Goal: Information Seeking & Learning: Compare options

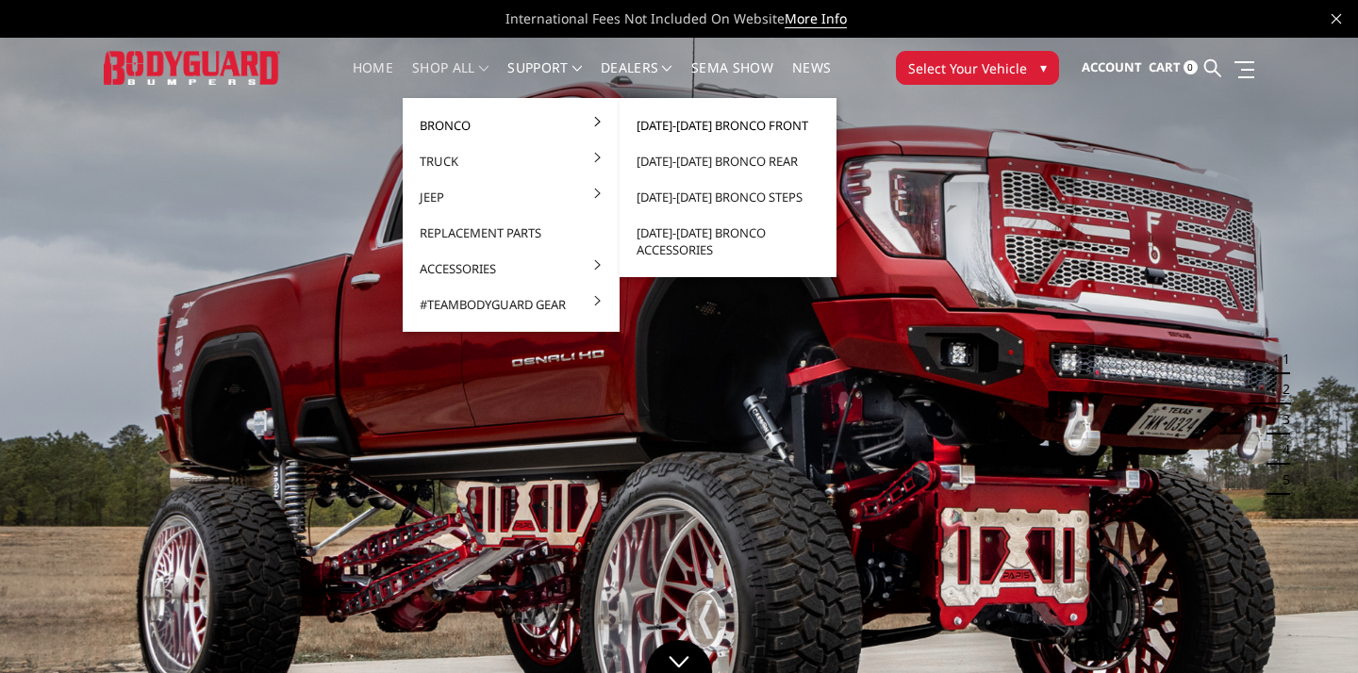
click at [710, 124] on link "[DATE]-[DATE] Bronco Front" at bounding box center [728, 125] width 202 height 36
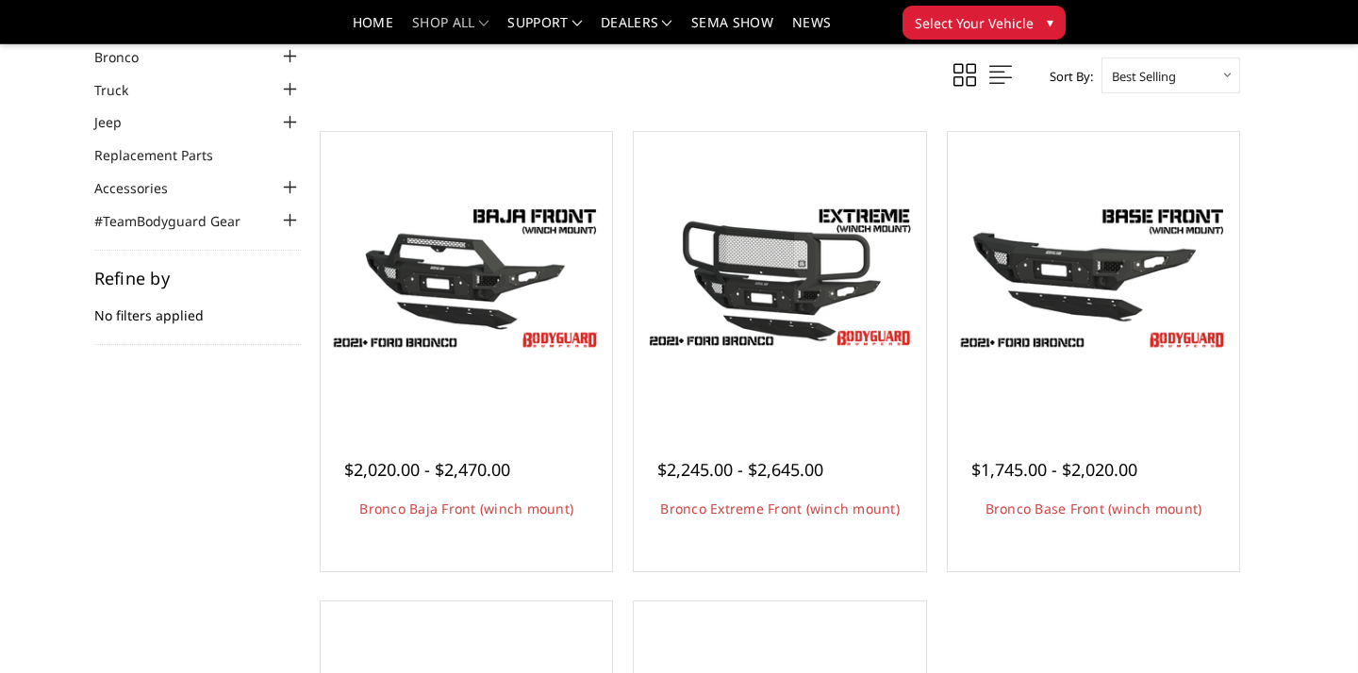
scroll to position [102, 0]
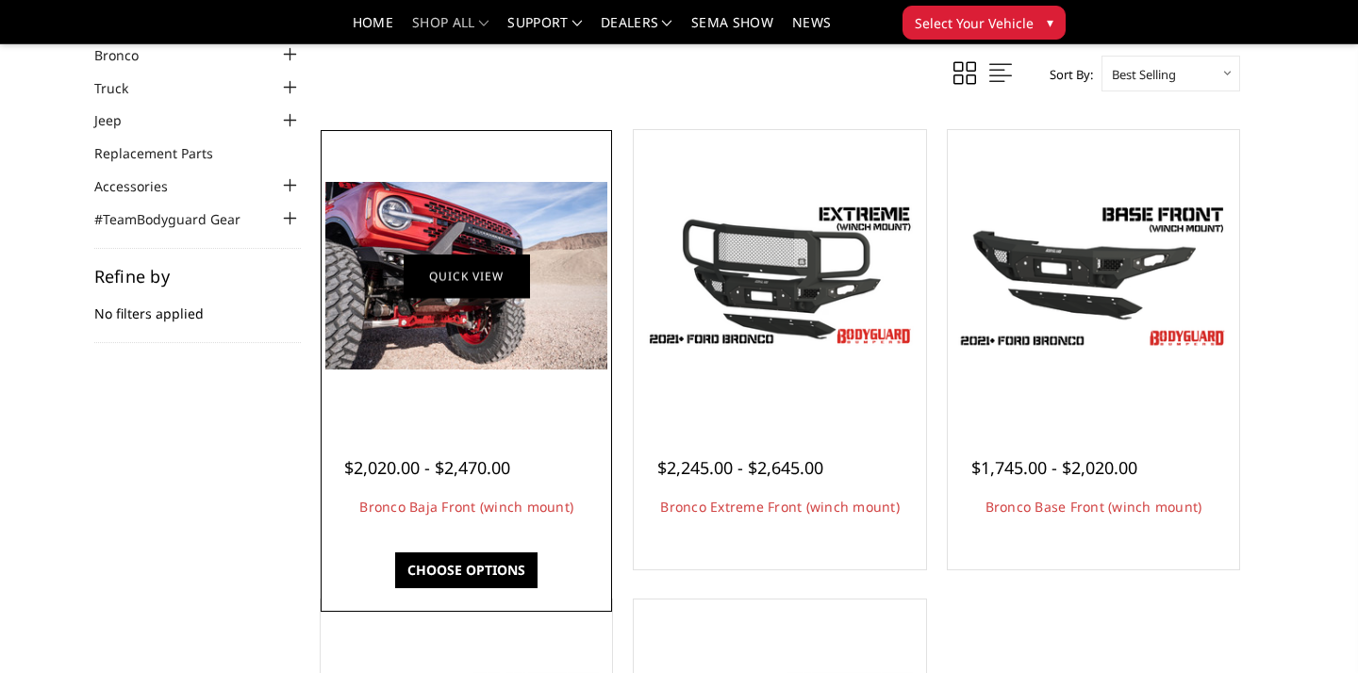
click at [465, 274] on link "Quick view" at bounding box center [466, 276] width 126 height 44
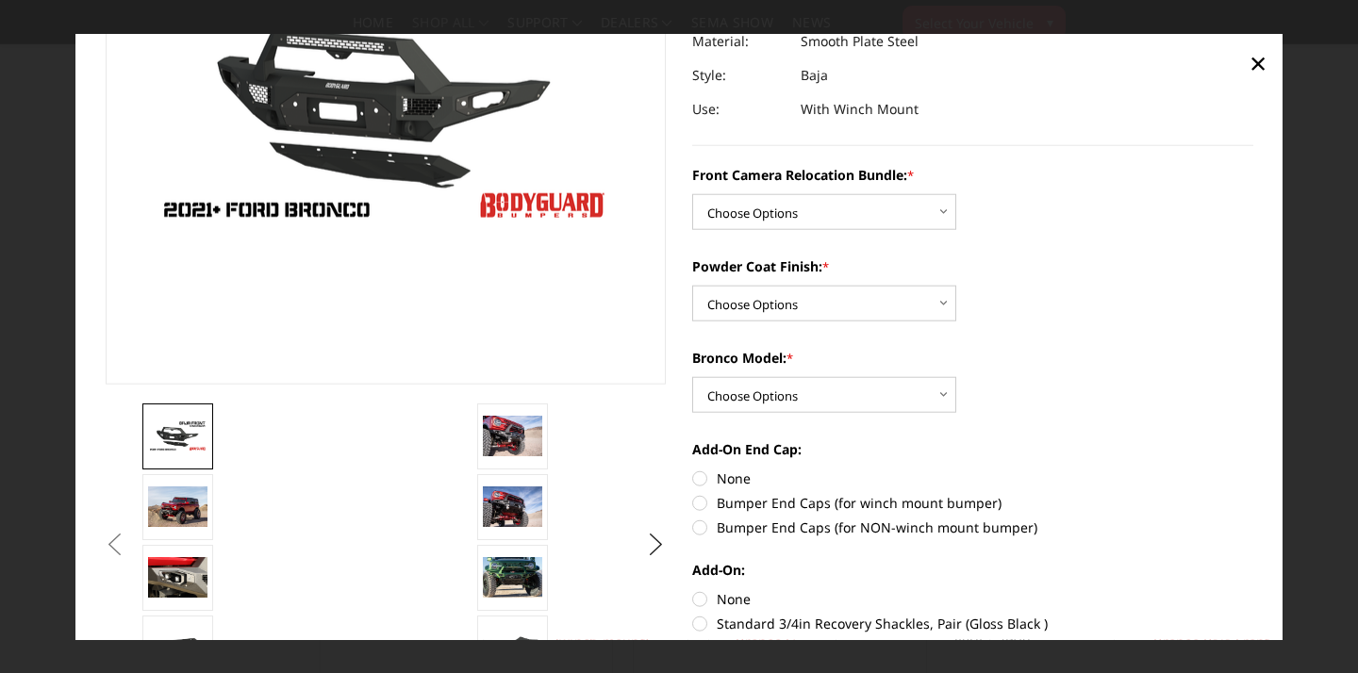
scroll to position [251, 0]
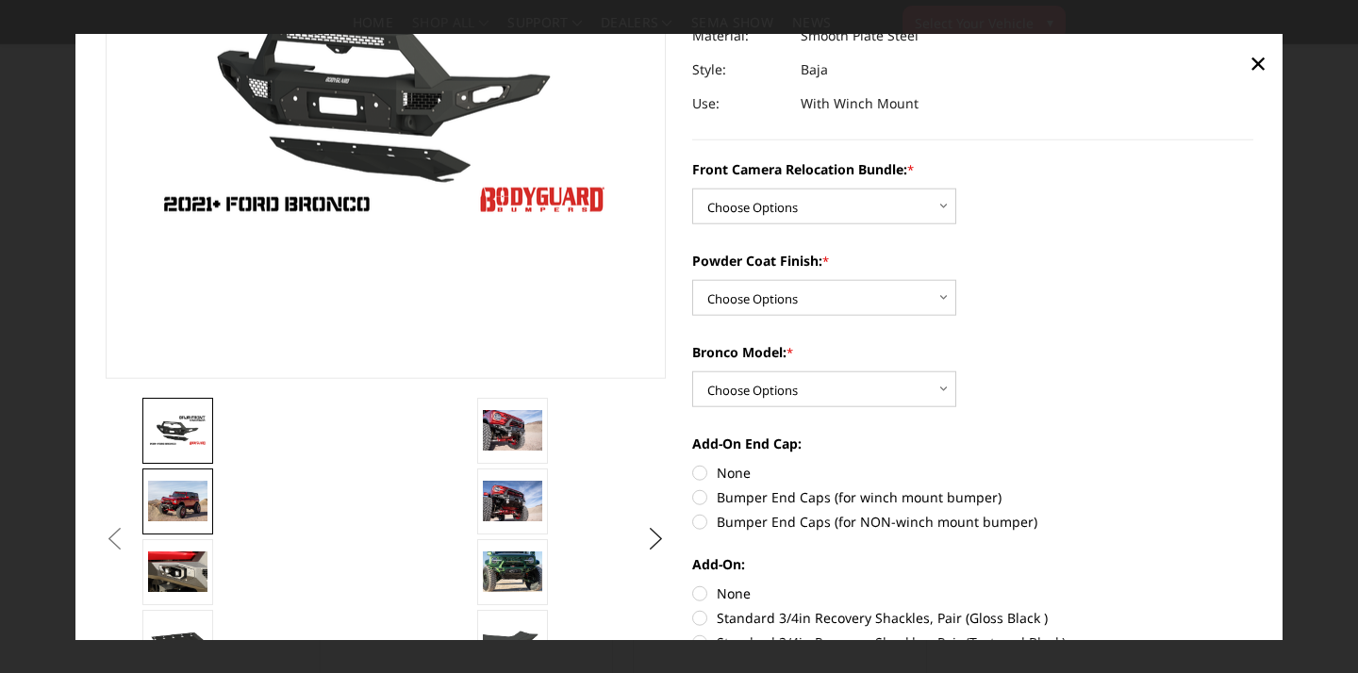
click at [175, 504] on img at bounding box center [177, 501] width 59 height 40
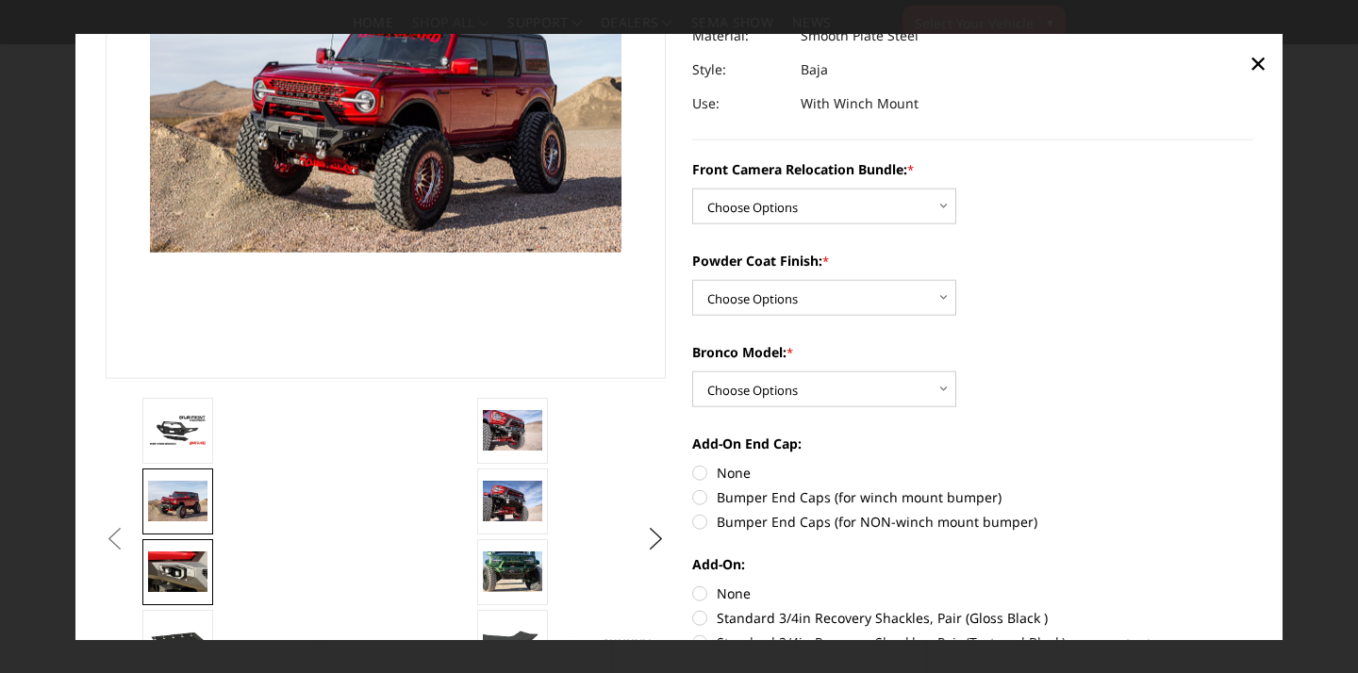
click at [182, 572] on img at bounding box center [177, 571] width 59 height 40
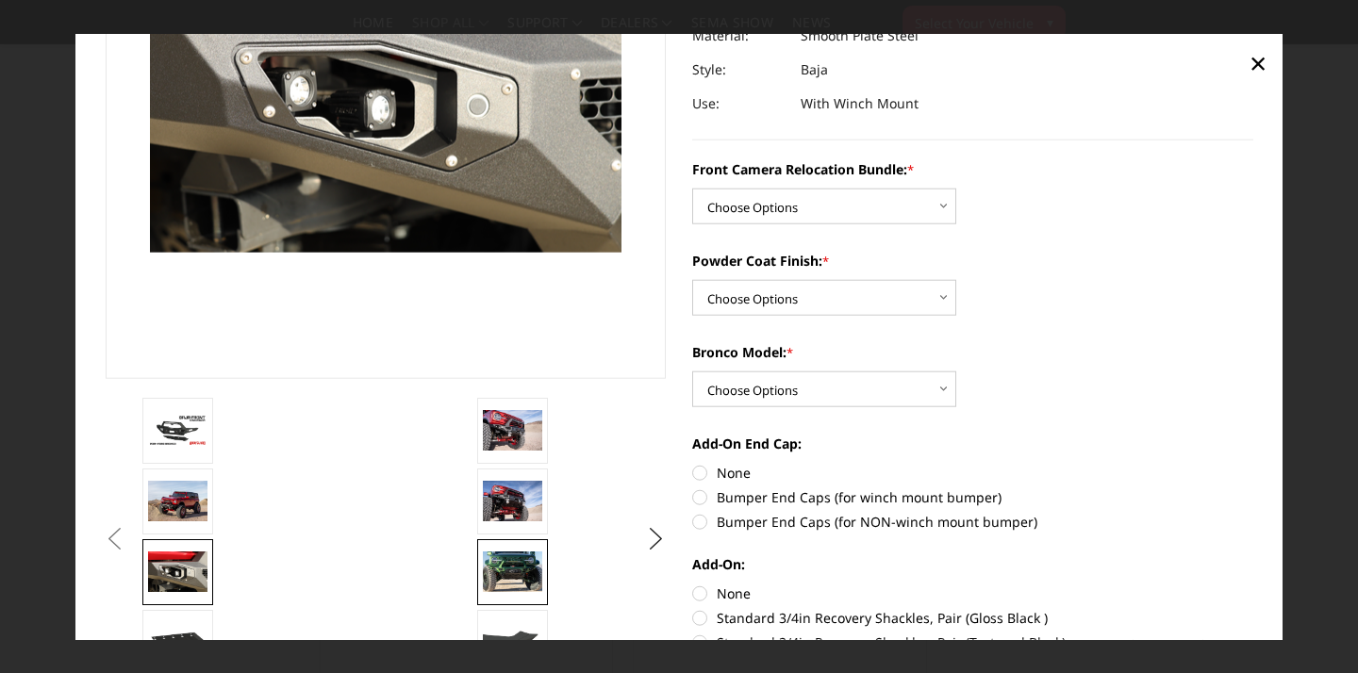
click at [515, 576] on img at bounding box center [512, 571] width 59 height 40
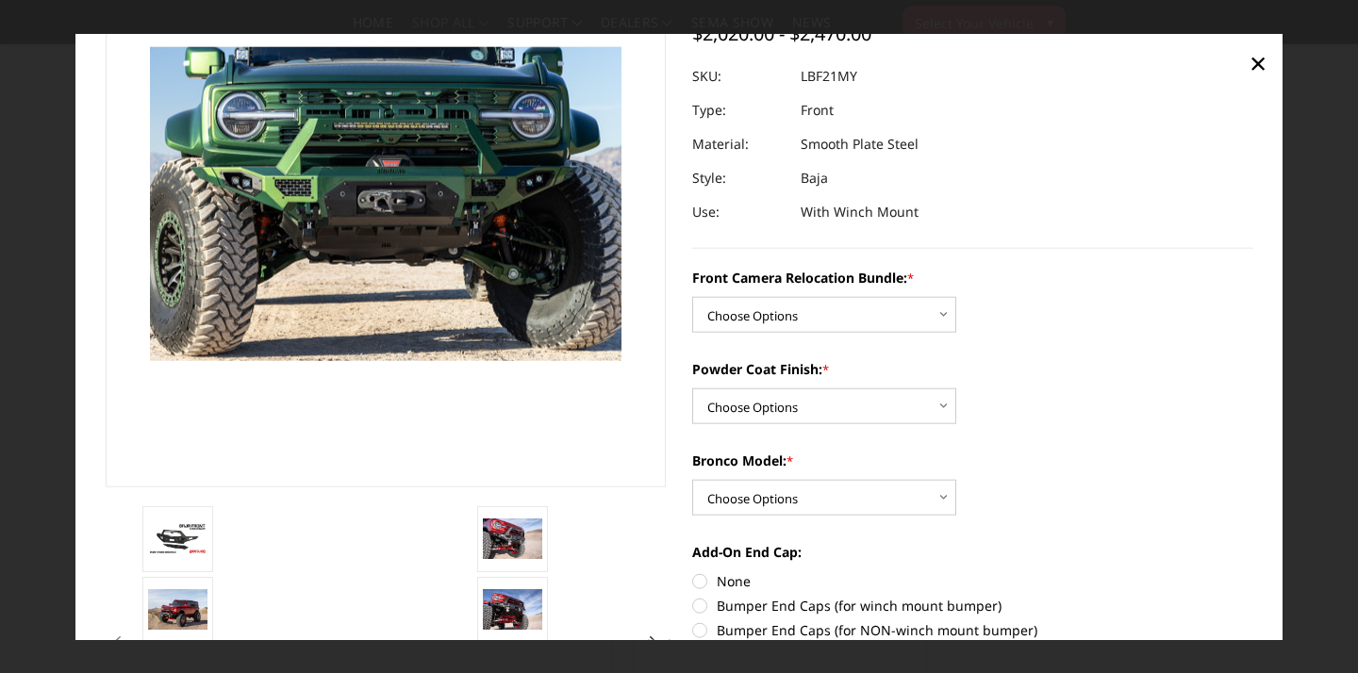
scroll to position [141, 0]
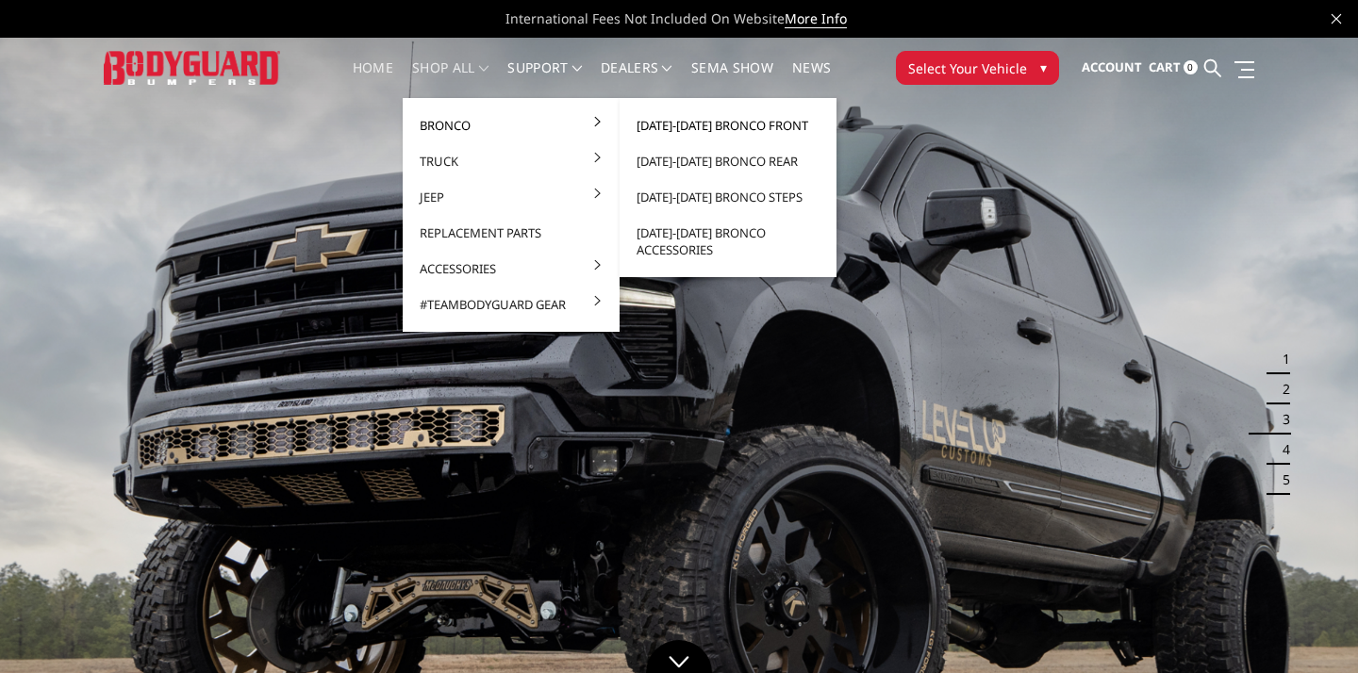
click at [685, 125] on link "[DATE]-[DATE] Bronco Front" at bounding box center [728, 125] width 202 height 36
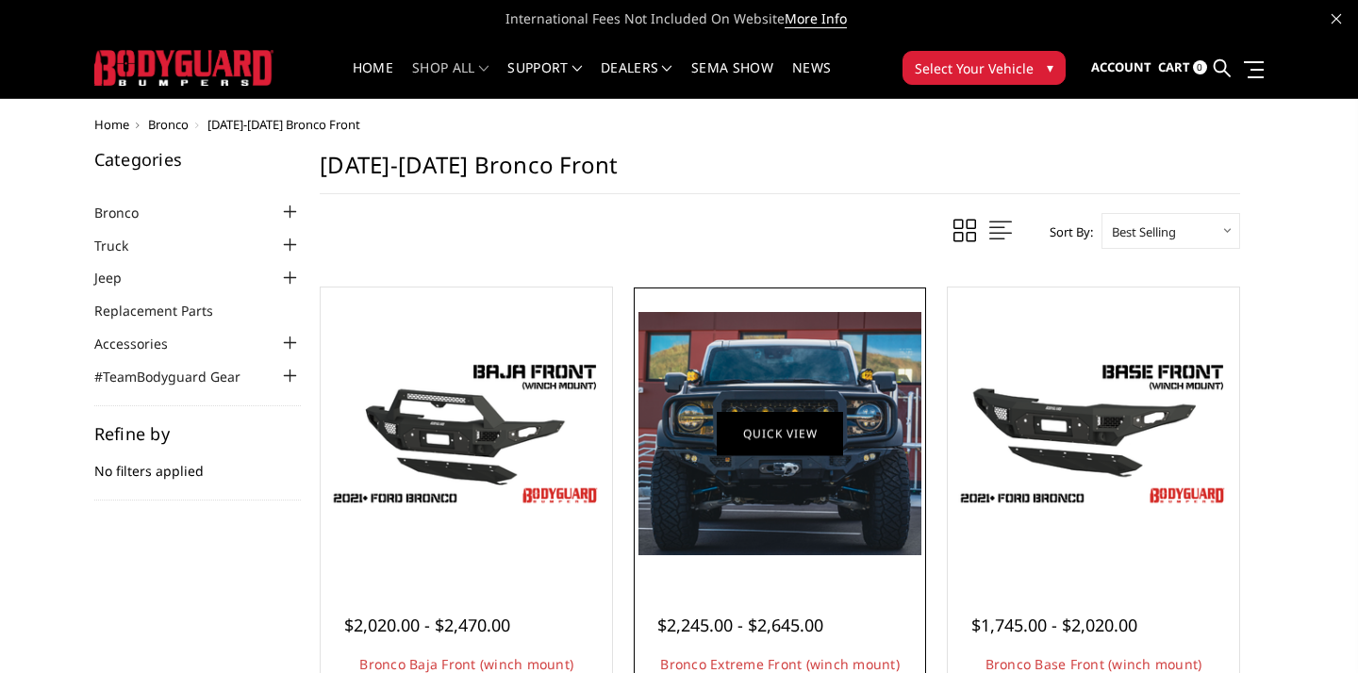
click at [796, 432] on link "Quick view" at bounding box center [779, 433] width 126 height 44
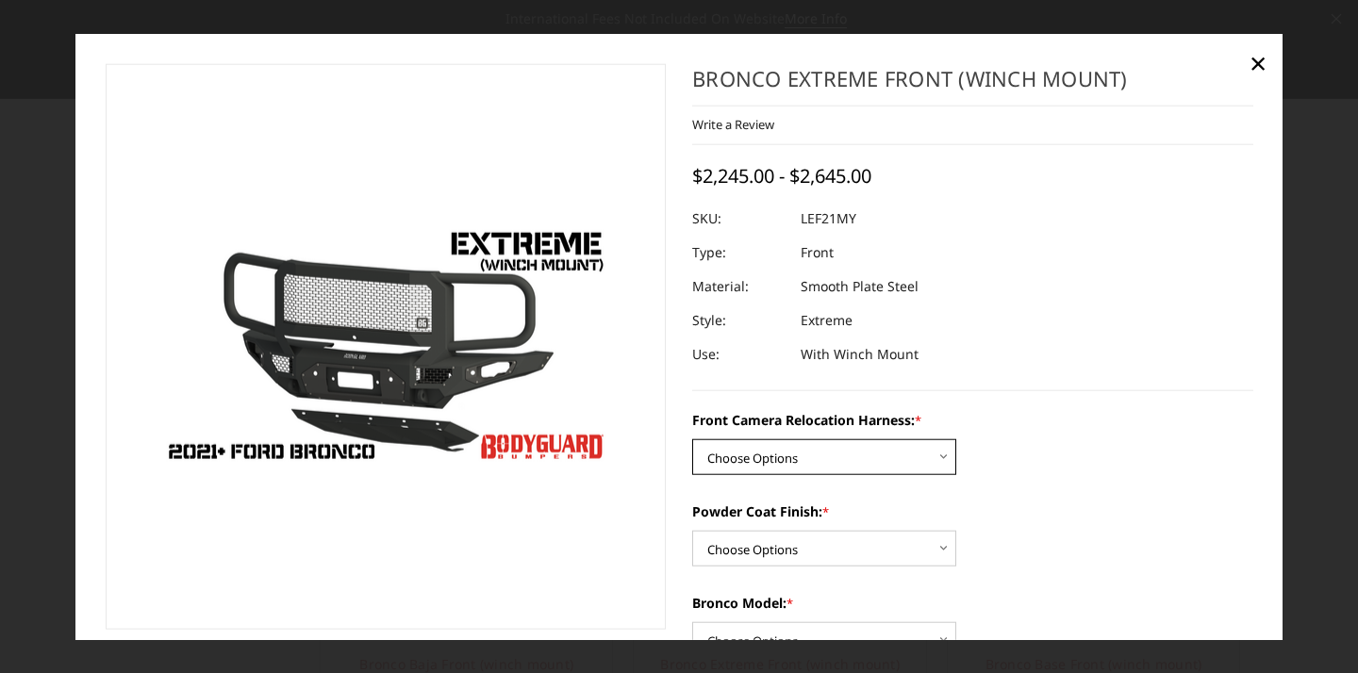
select select "4023"
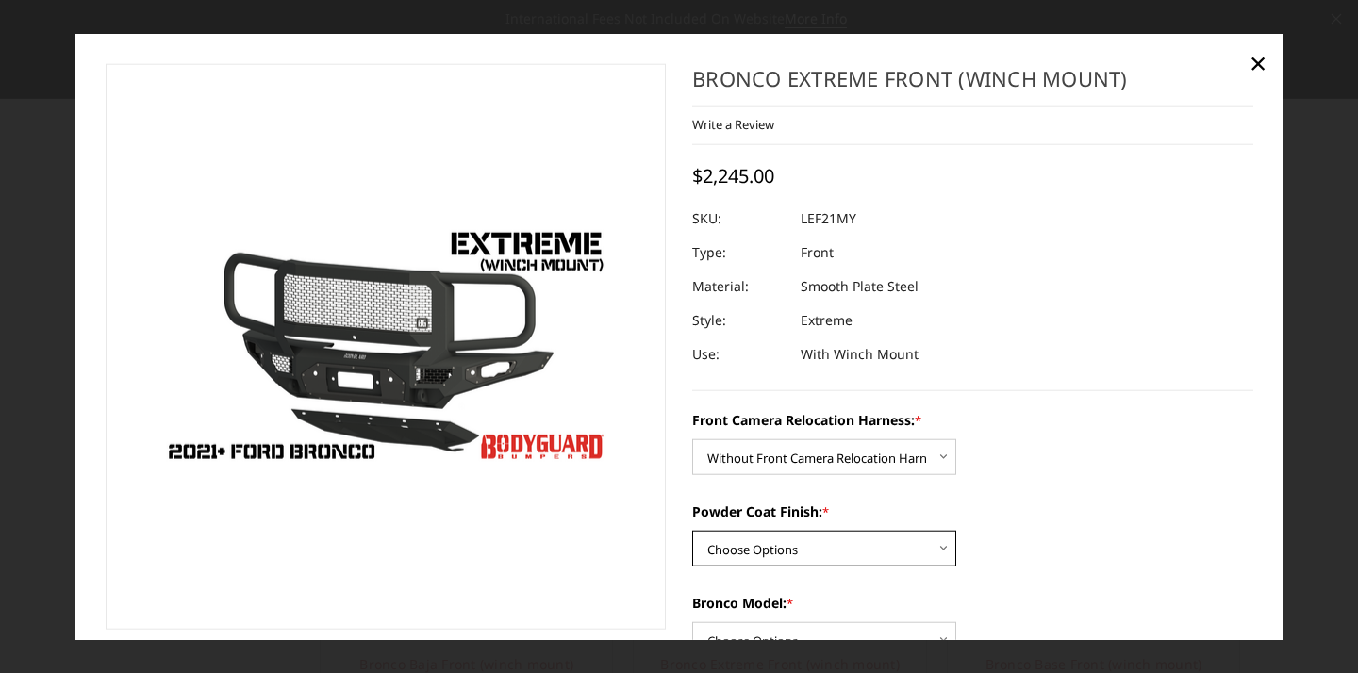
select select "4021"
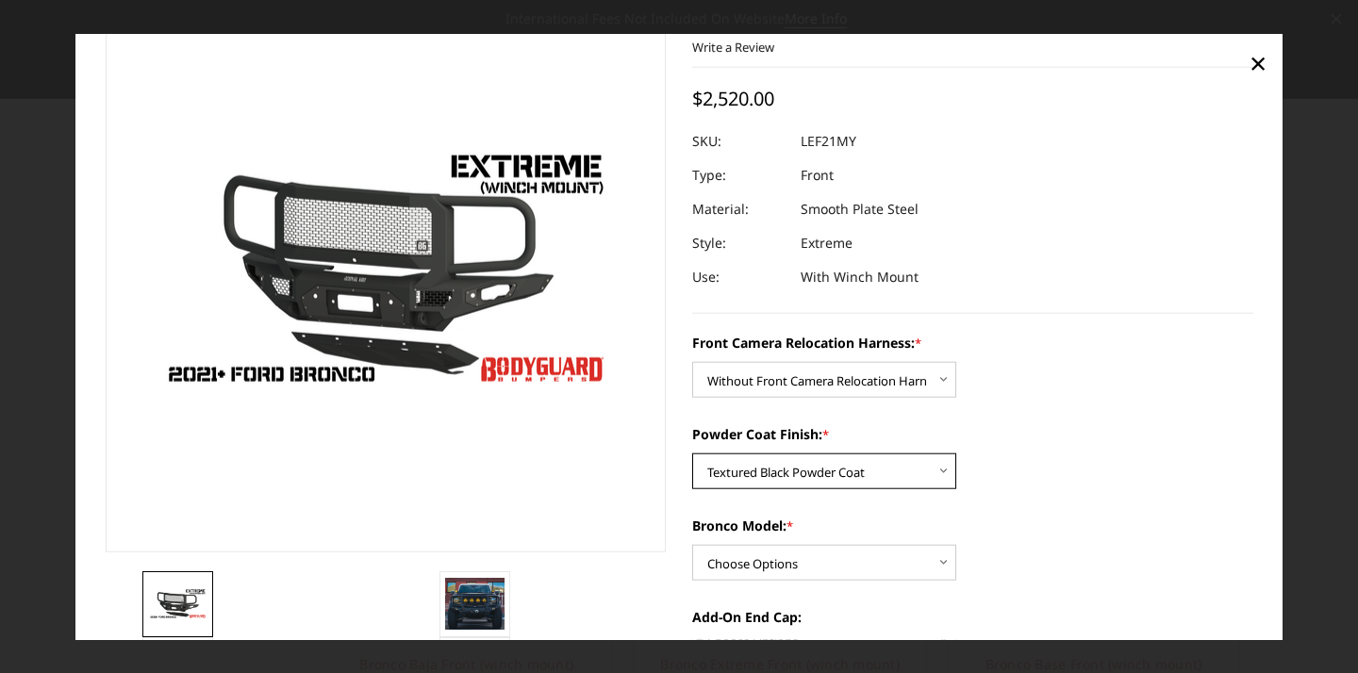
scroll to position [98, 0]
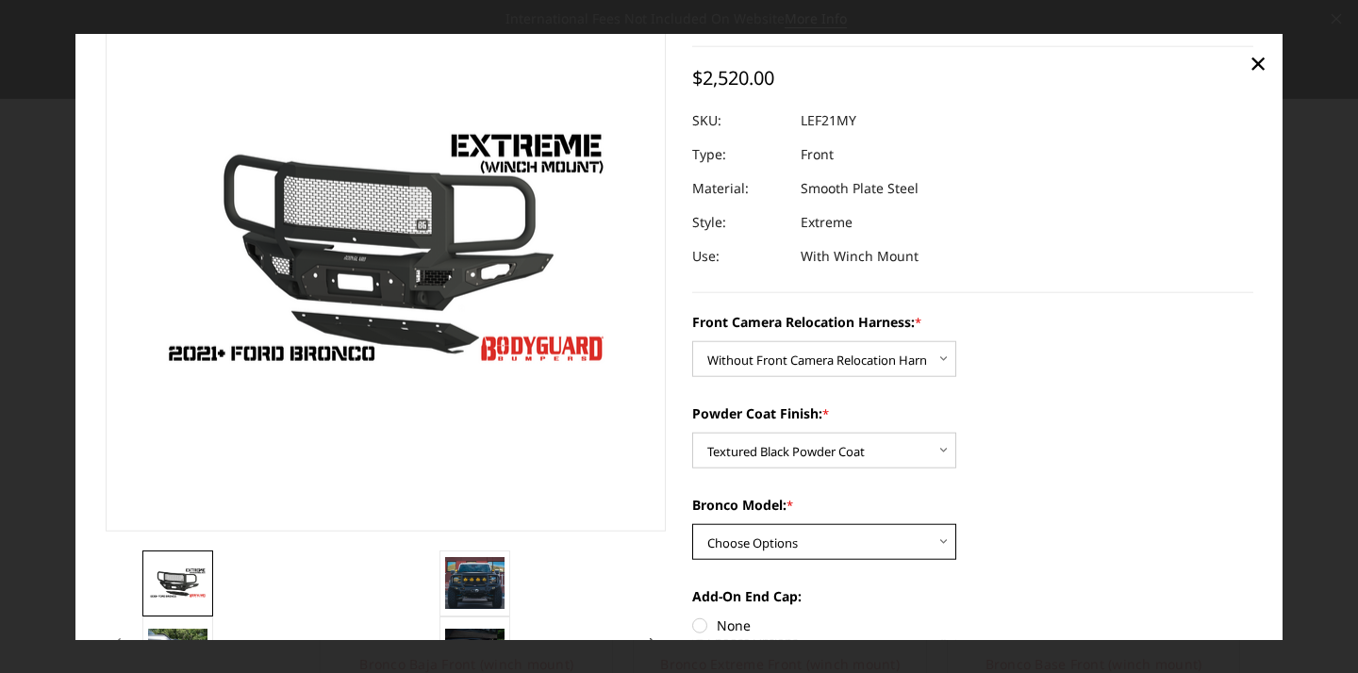
select select "4018"
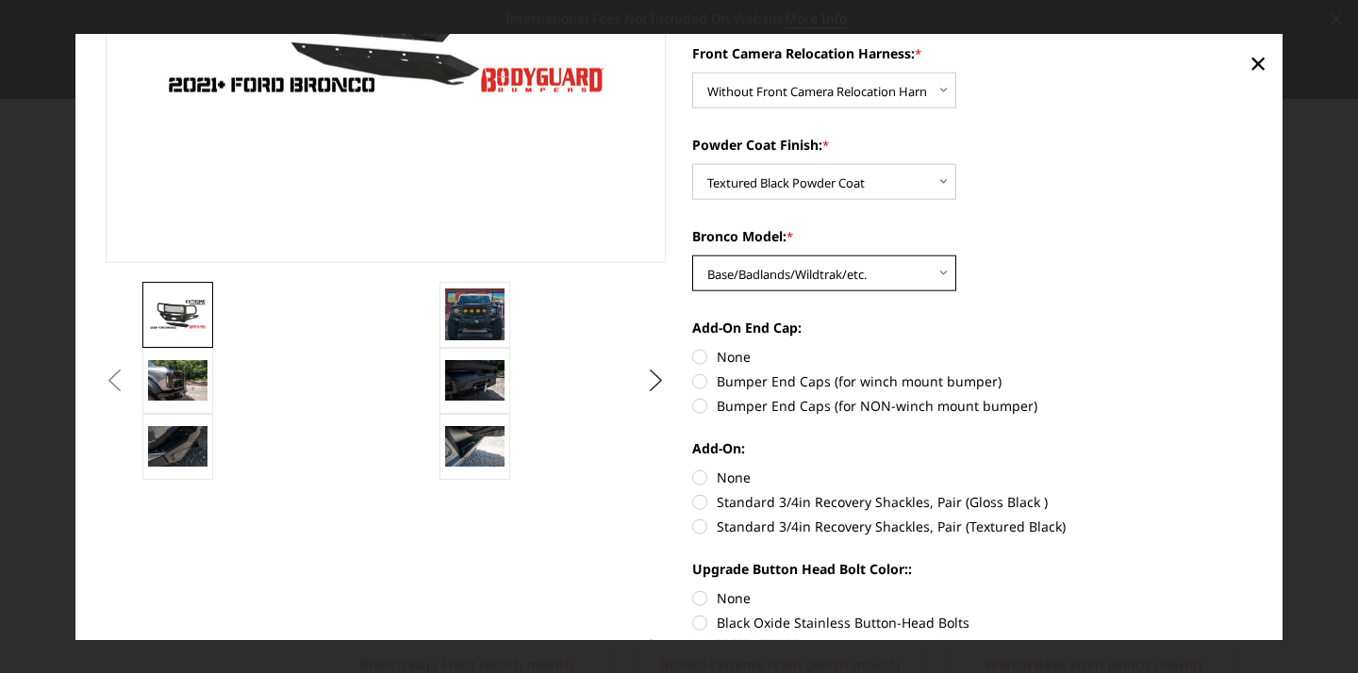
scroll to position [363, 0]
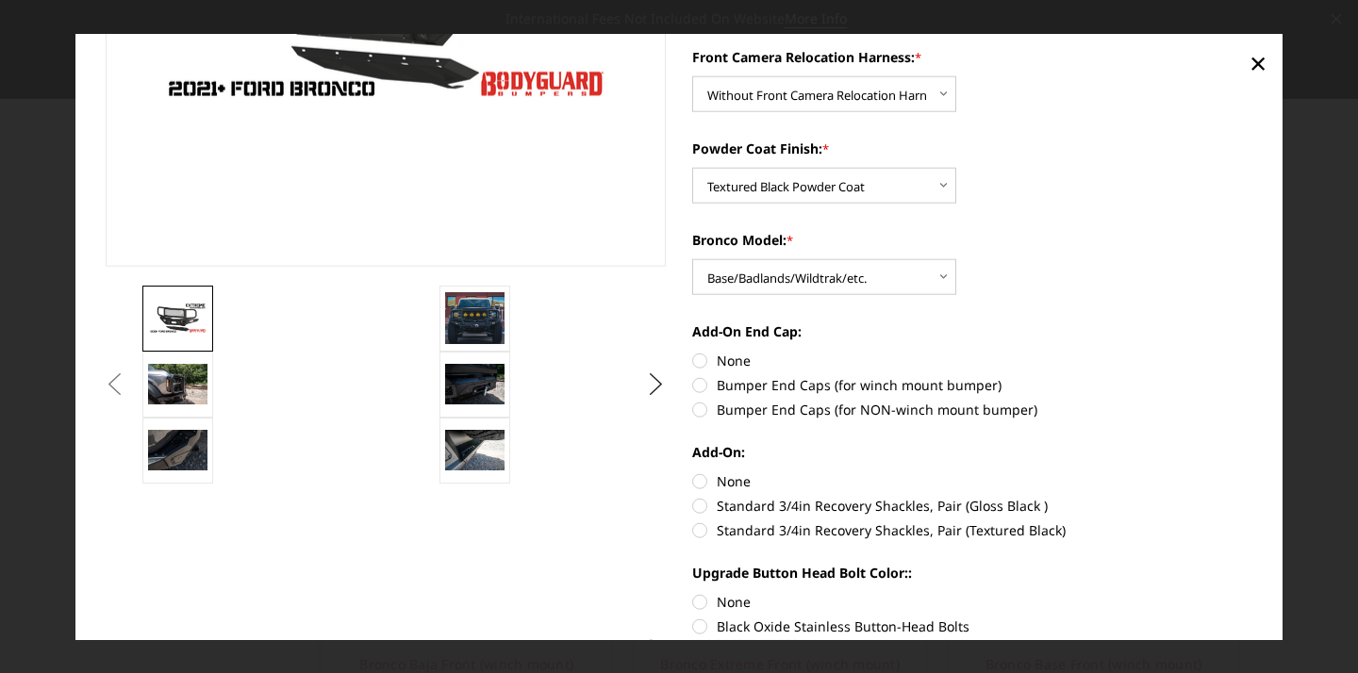
click at [129, 382] on button "Previous" at bounding box center [115, 384] width 28 height 28
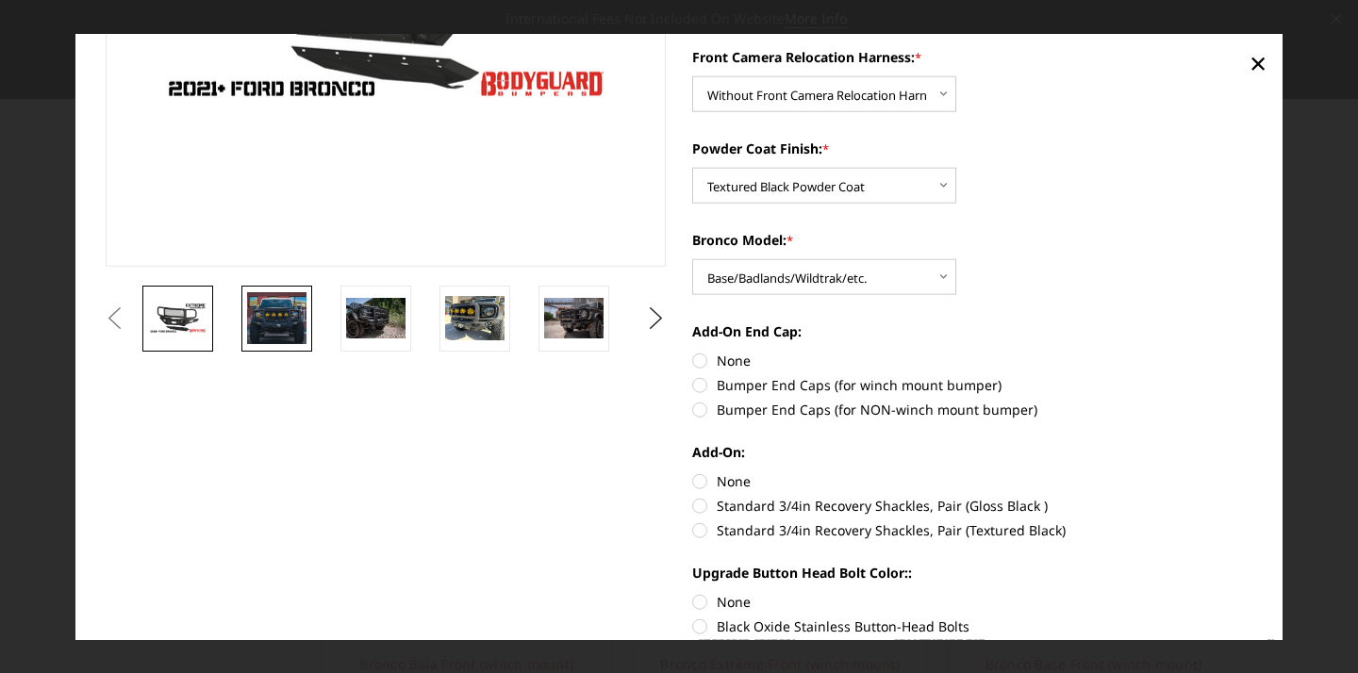
click at [265, 327] on img at bounding box center [276, 317] width 59 height 51
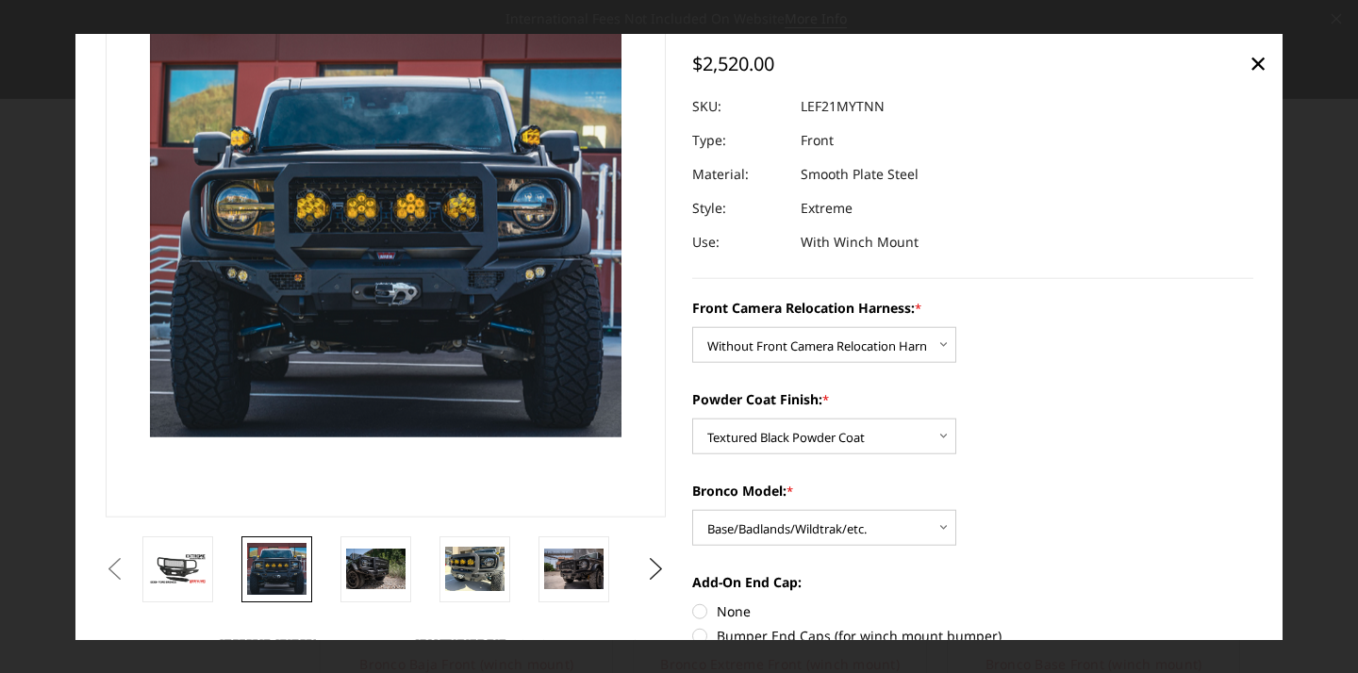
scroll to position [115, 0]
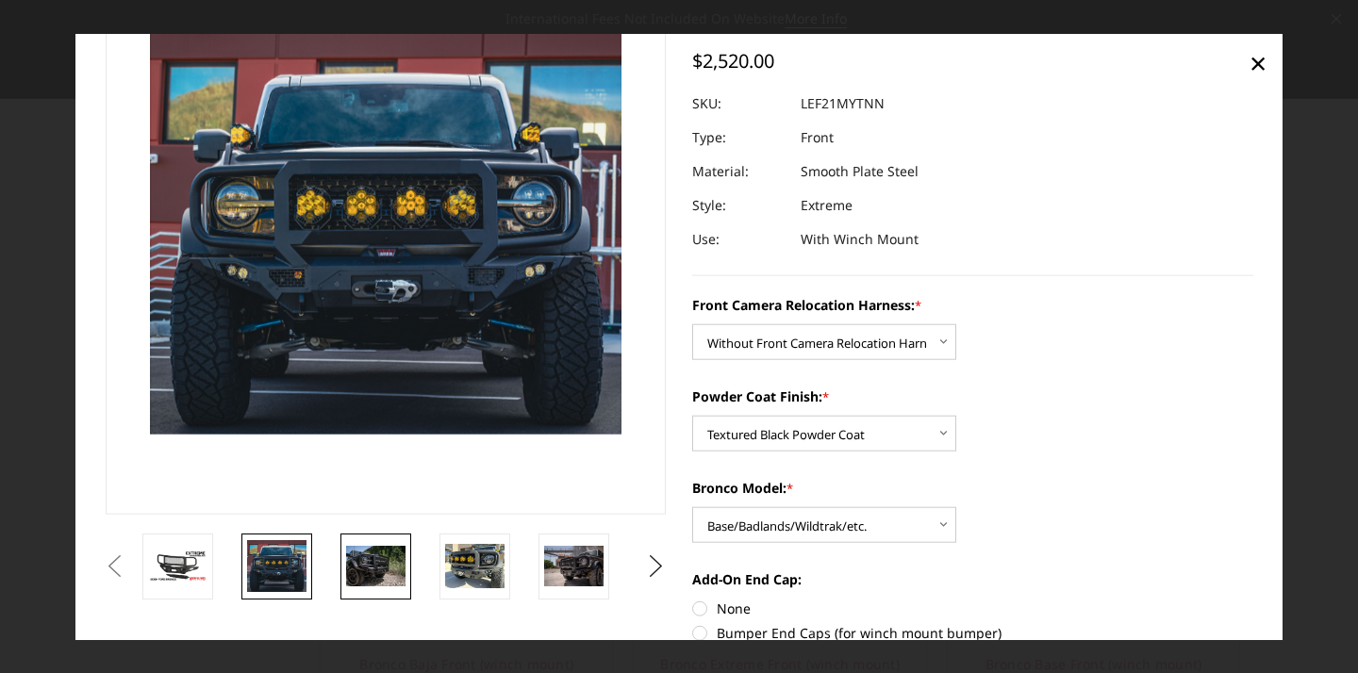
click at [387, 551] on img at bounding box center [375, 566] width 59 height 40
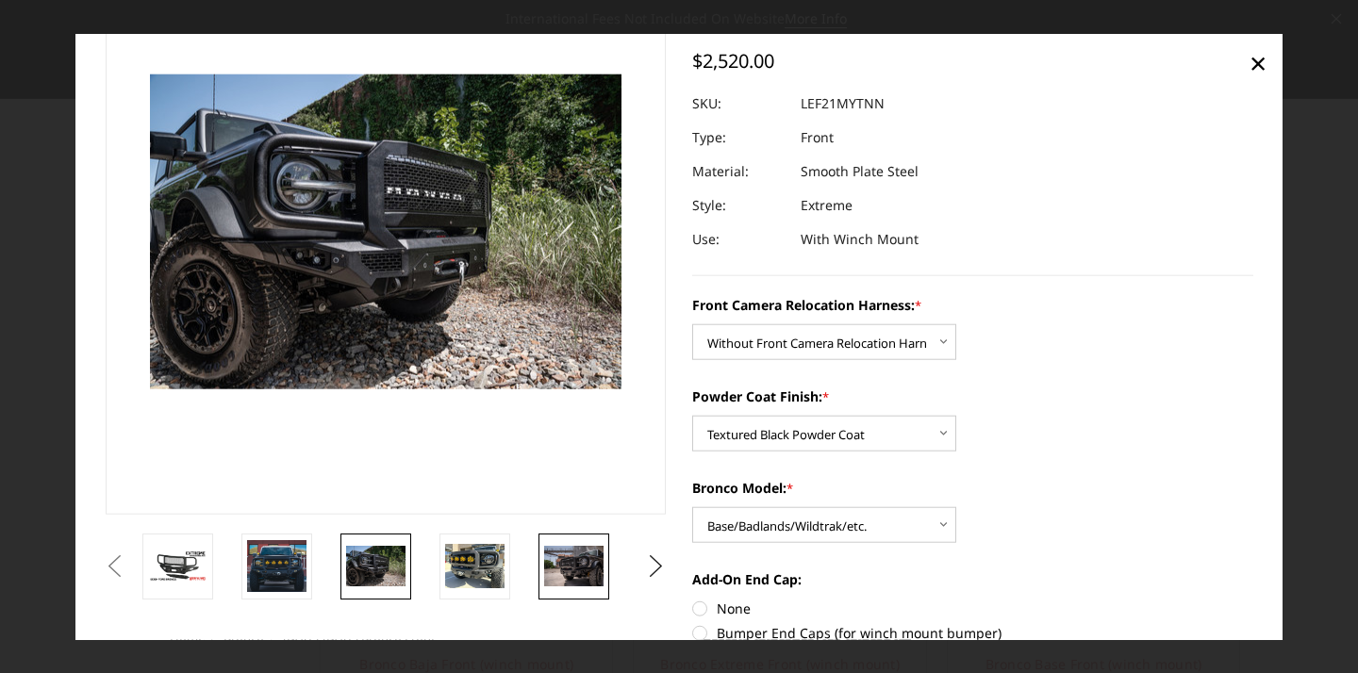
click at [577, 551] on img at bounding box center [573, 566] width 59 height 40
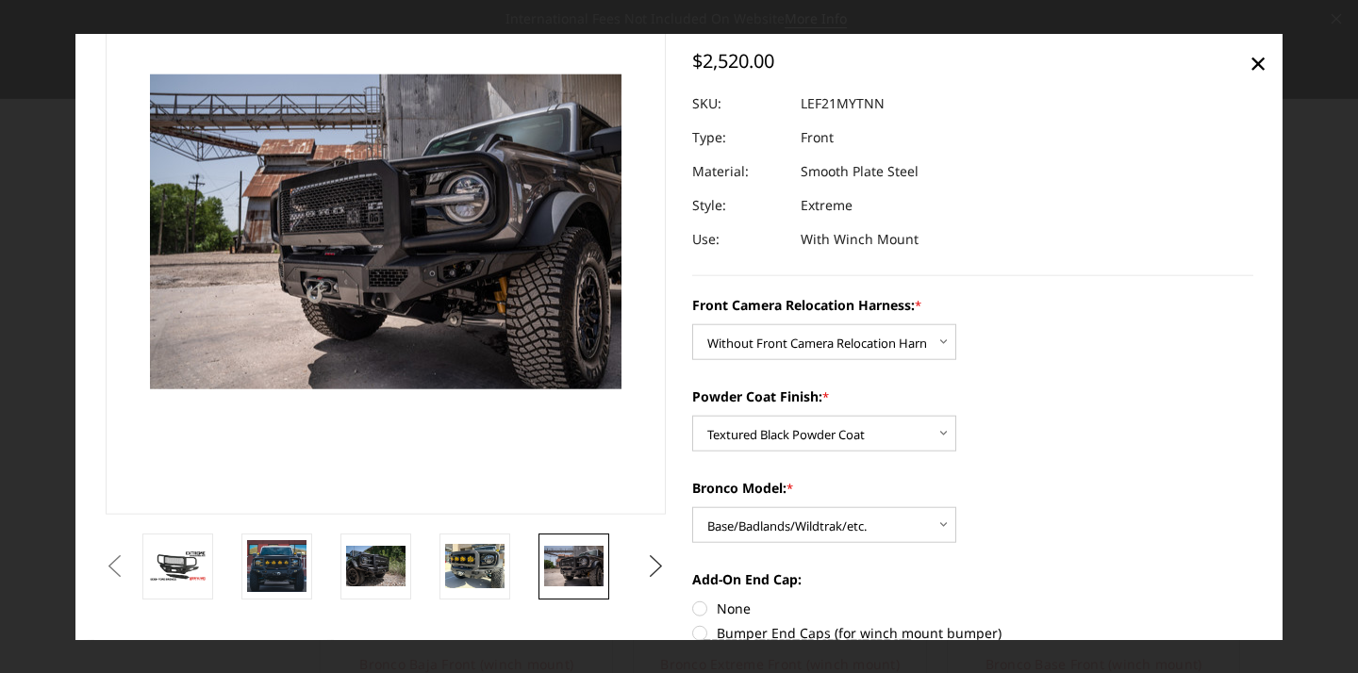
click at [655, 562] on button "Next" at bounding box center [656, 565] width 28 height 28
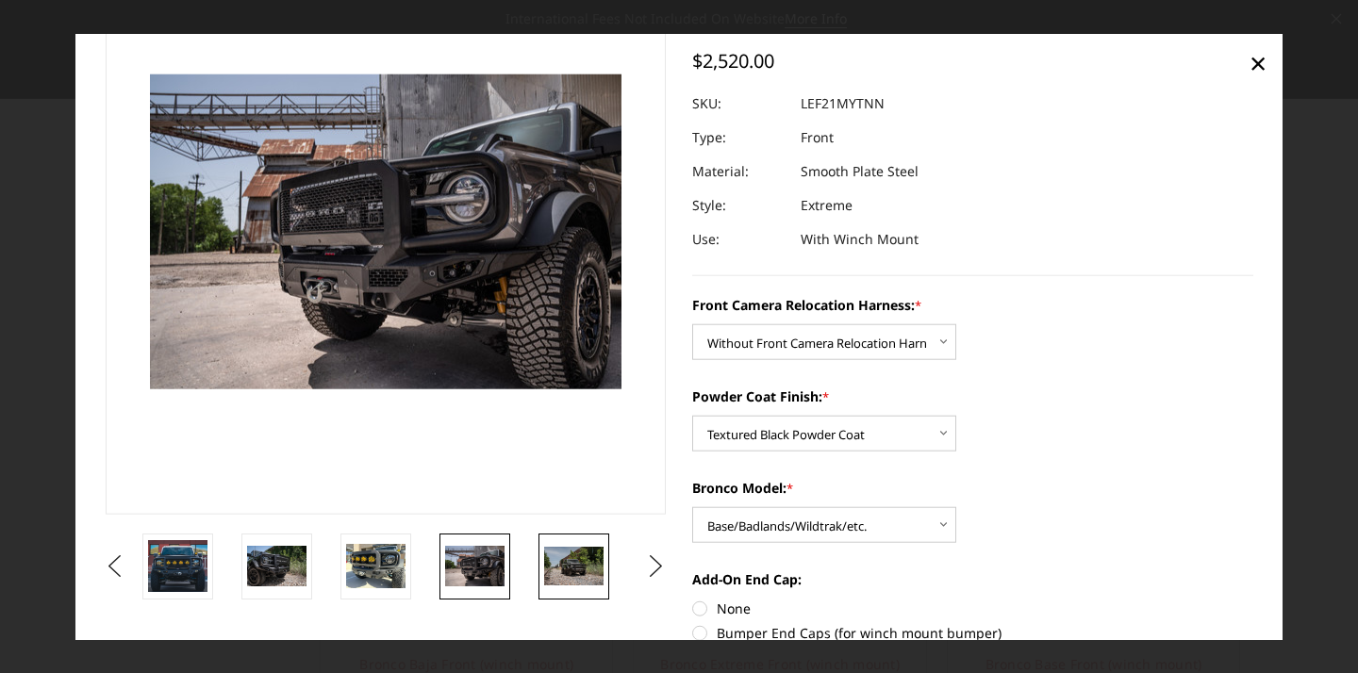
click at [585, 568] on img at bounding box center [573, 566] width 59 height 40
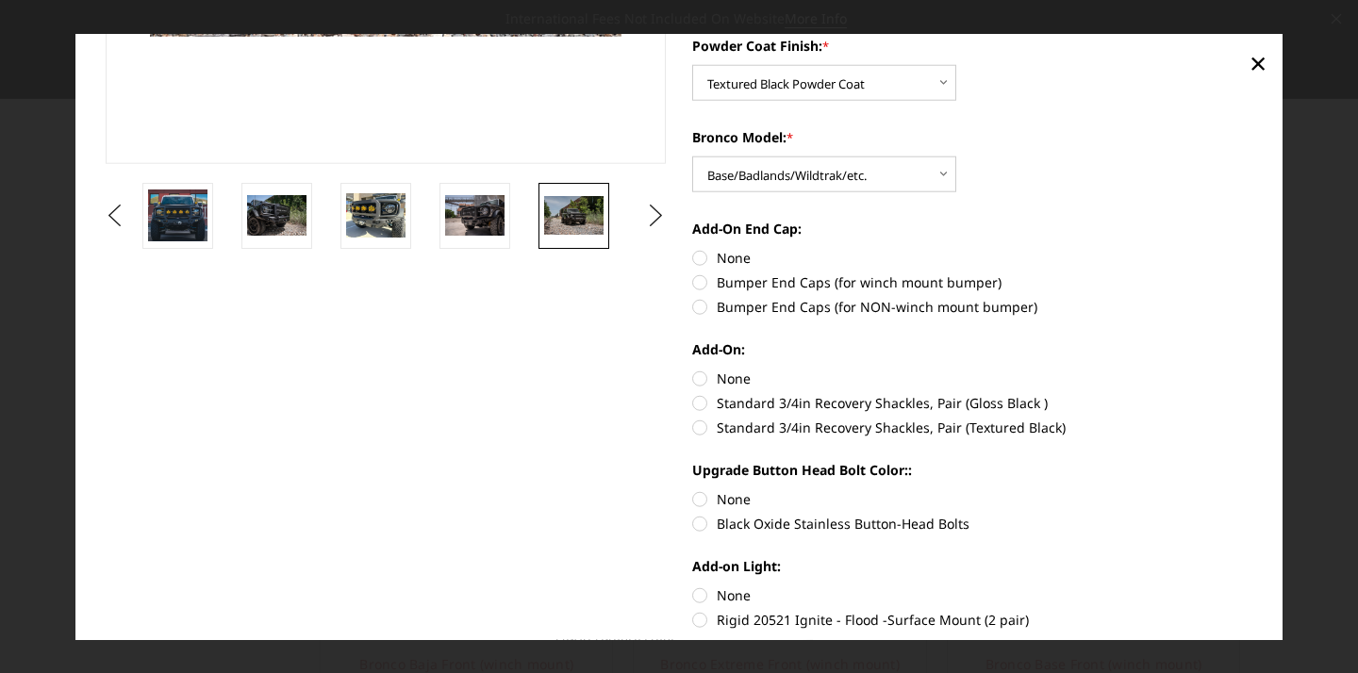
scroll to position [475, 0]
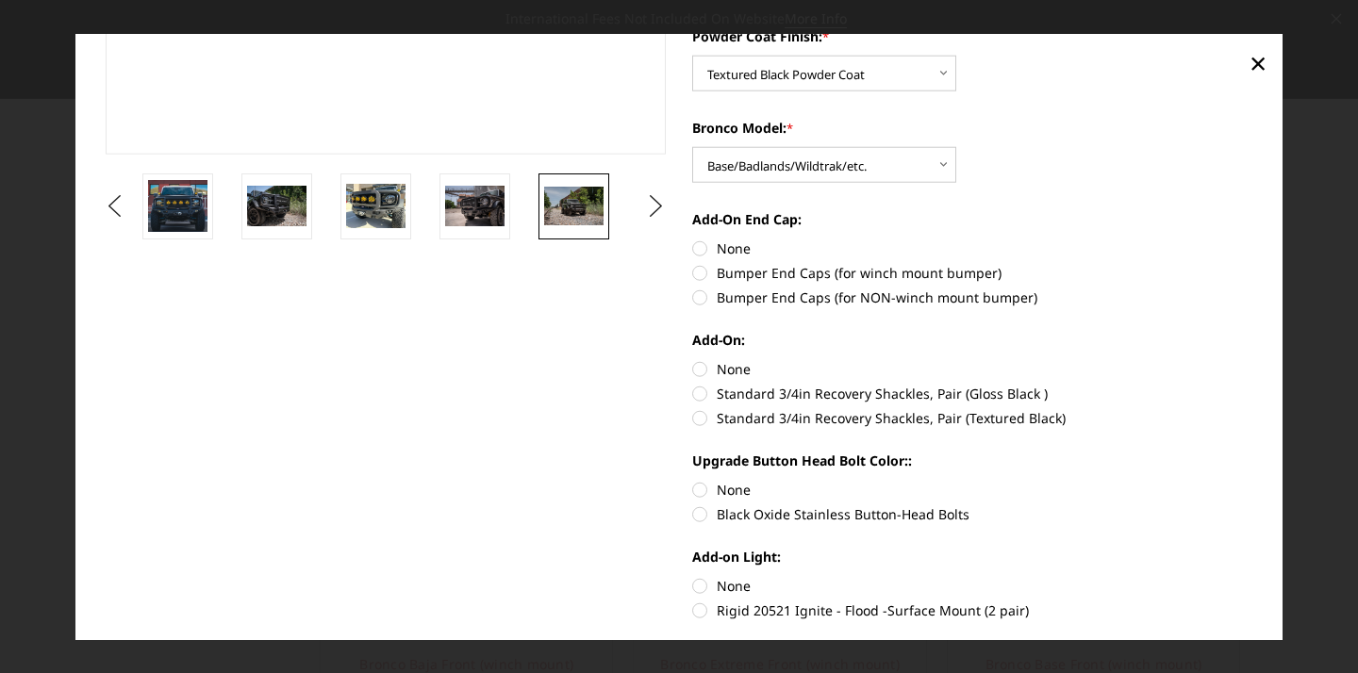
click at [700, 417] on label "Standard 3/4in Recovery Shackles, Pair (Textured Black)" at bounding box center [972, 418] width 561 height 20
click at [1253, 385] on input "Standard 3/4in Recovery Shackles, Pair (Textured Black)" at bounding box center [1253, 384] width 1 height 1
radio input "true"
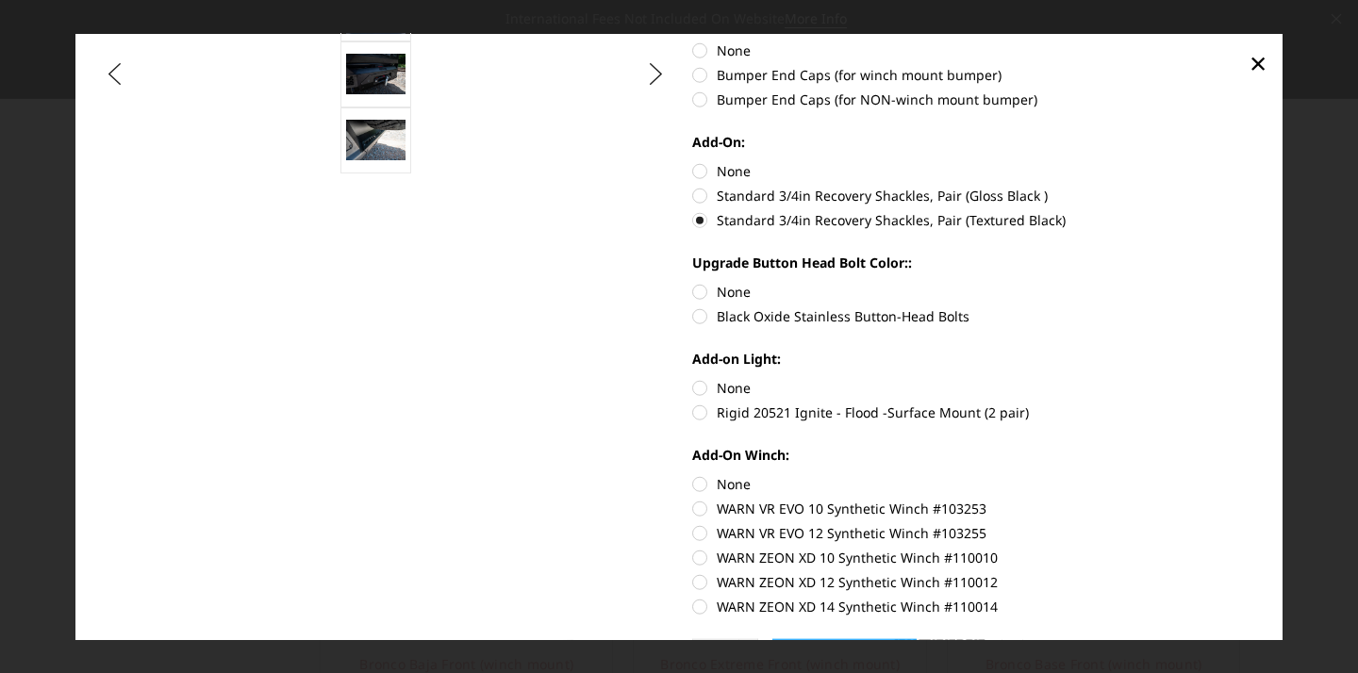
scroll to position [676, 0]
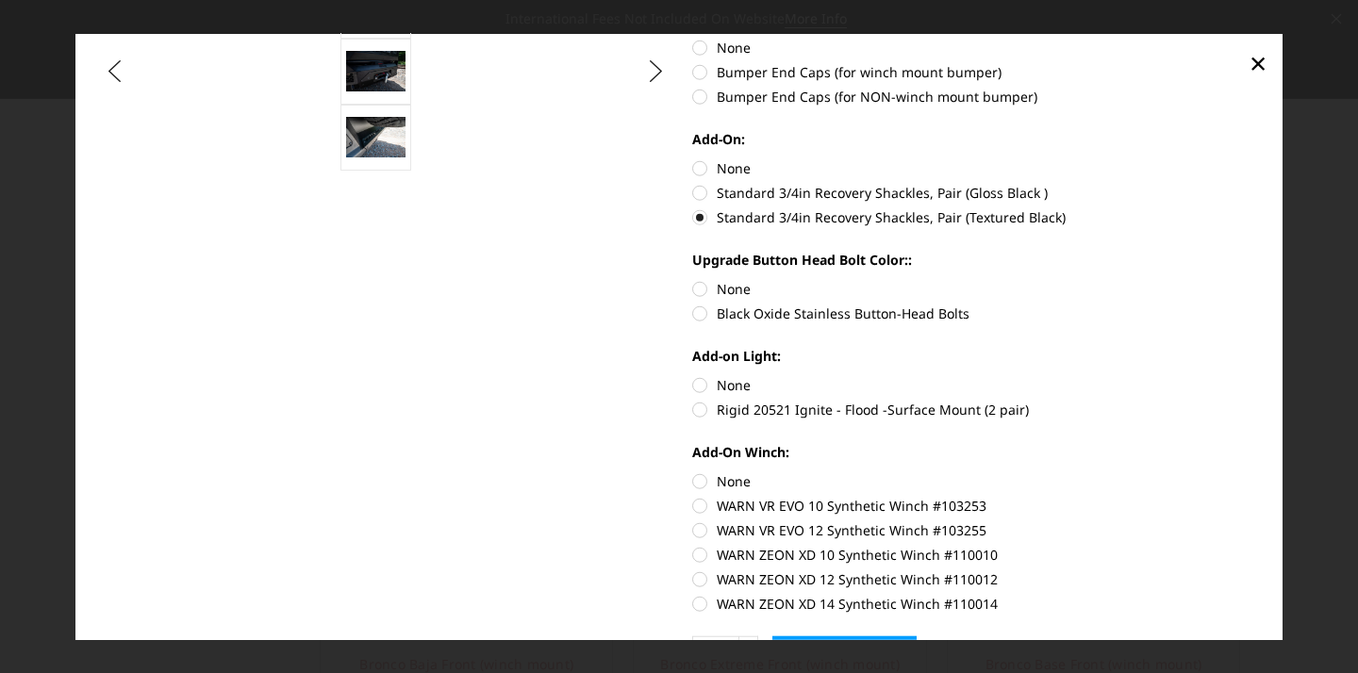
click at [702, 557] on label "WARN ZEON XD 10 Synthetic Winch #110010" at bounding box center [972, 555] width 561 height 20
click at [1253, 521] on input "WARN ZEON XD 10 Synthetic Winch #110010" at bounding box center [1253, 520] width 1 height 1
radio input "true"
click at [703, 414] on label "Rigid 20521 Ignite - Flood -Surface Mount (2 pair)" at bounding box center [972, 410] width 561 height 20
click at [1253, 376] on input "Rigid 20521 Ignite - Flood -Surface Mount (2 pair)" at bounding box center [1253, 375] width 1 height 1
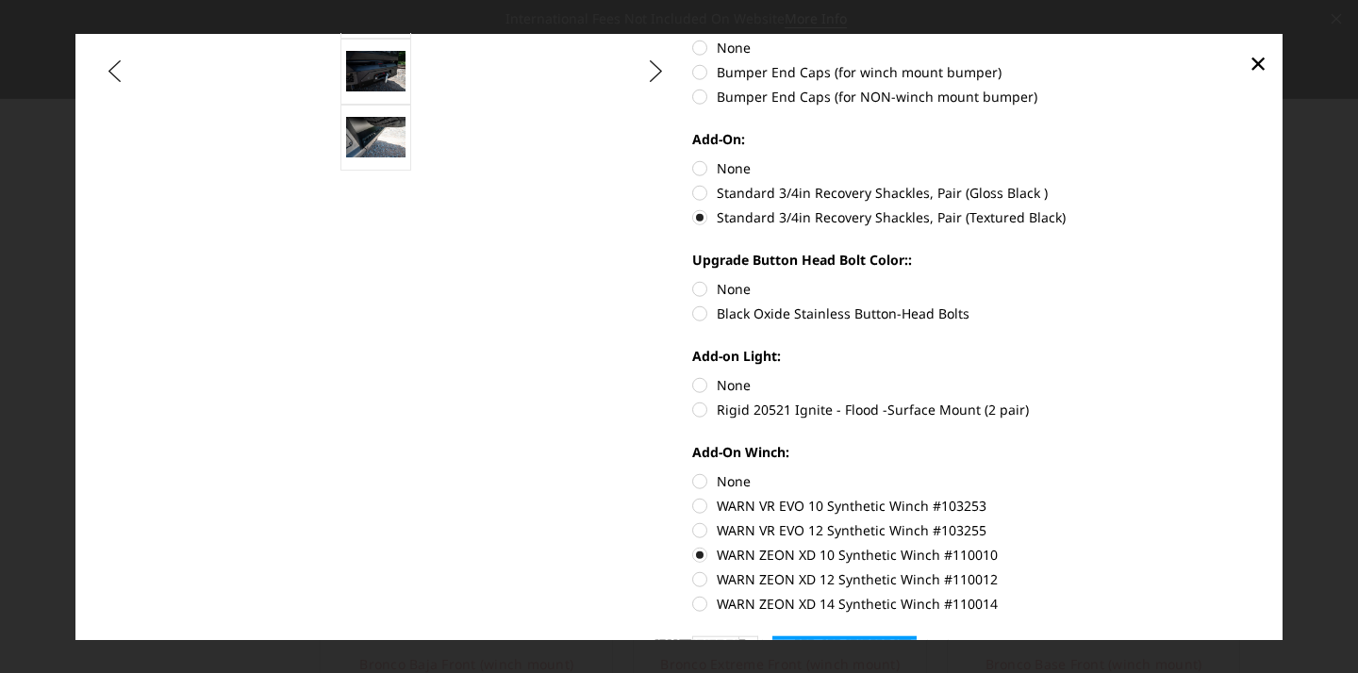
radio input "true"
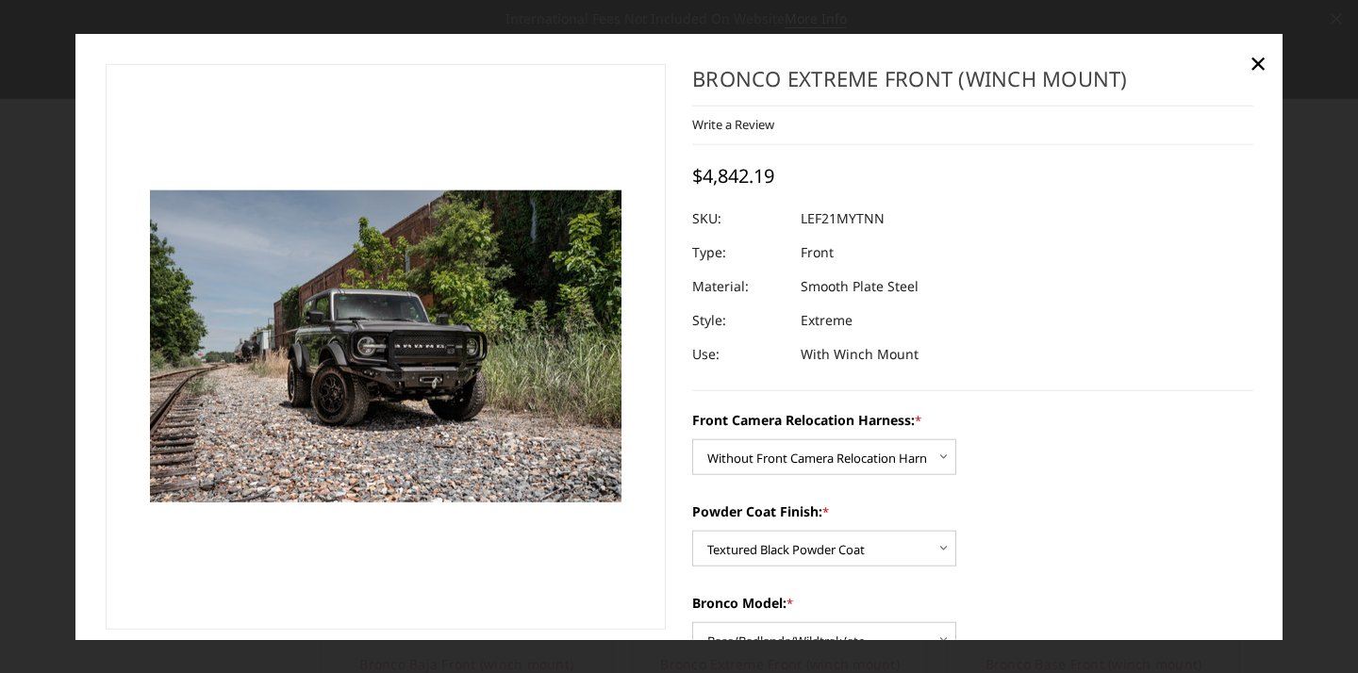
scroll to position [0, 0]
click at [1254, 58] on span "×" at bounding box center [1257, 61] width 17 height 41
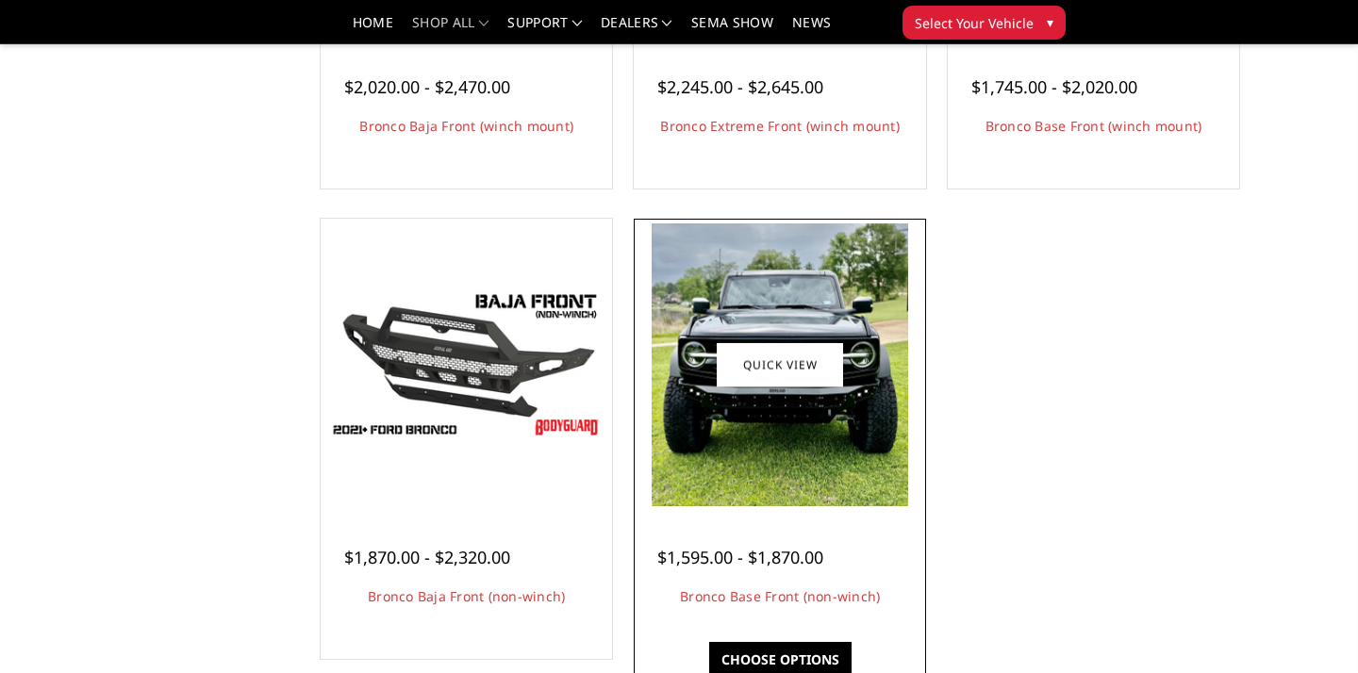
scroll to position [495, 0]
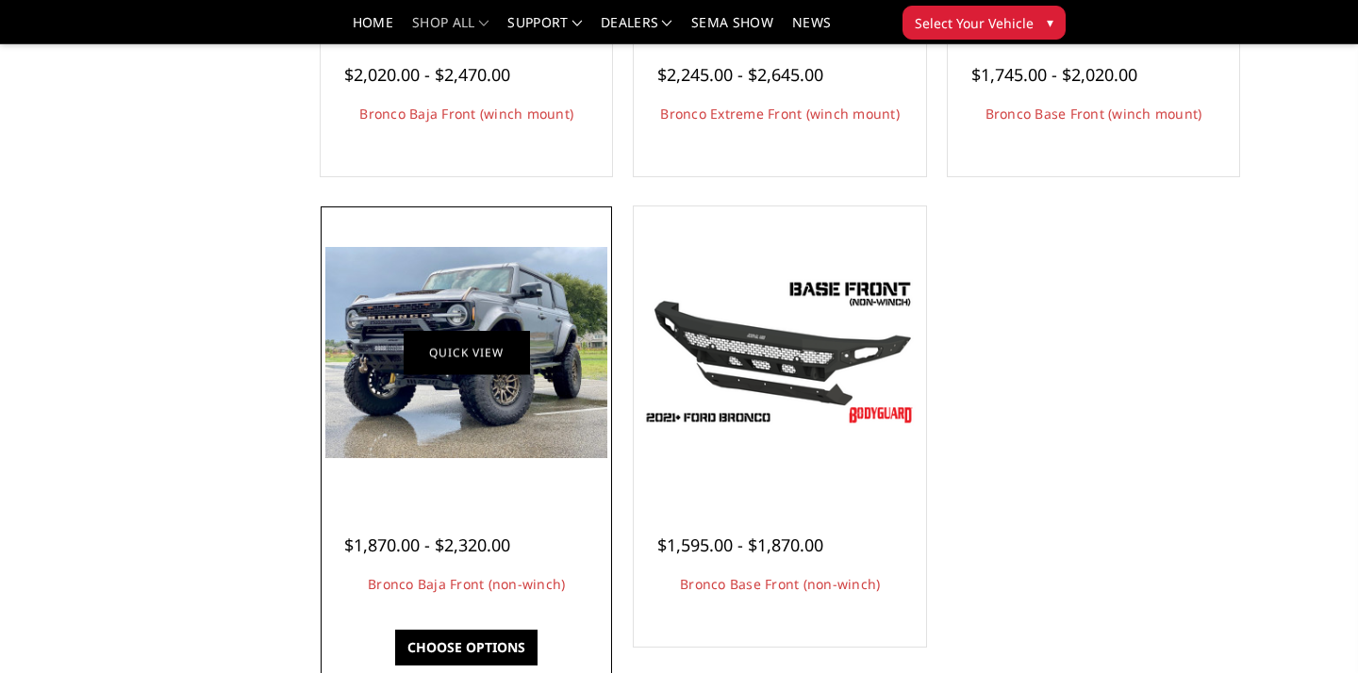
click at [456, 349] on link "Quick view" at bounding box center [466, 353] width 126 height 44
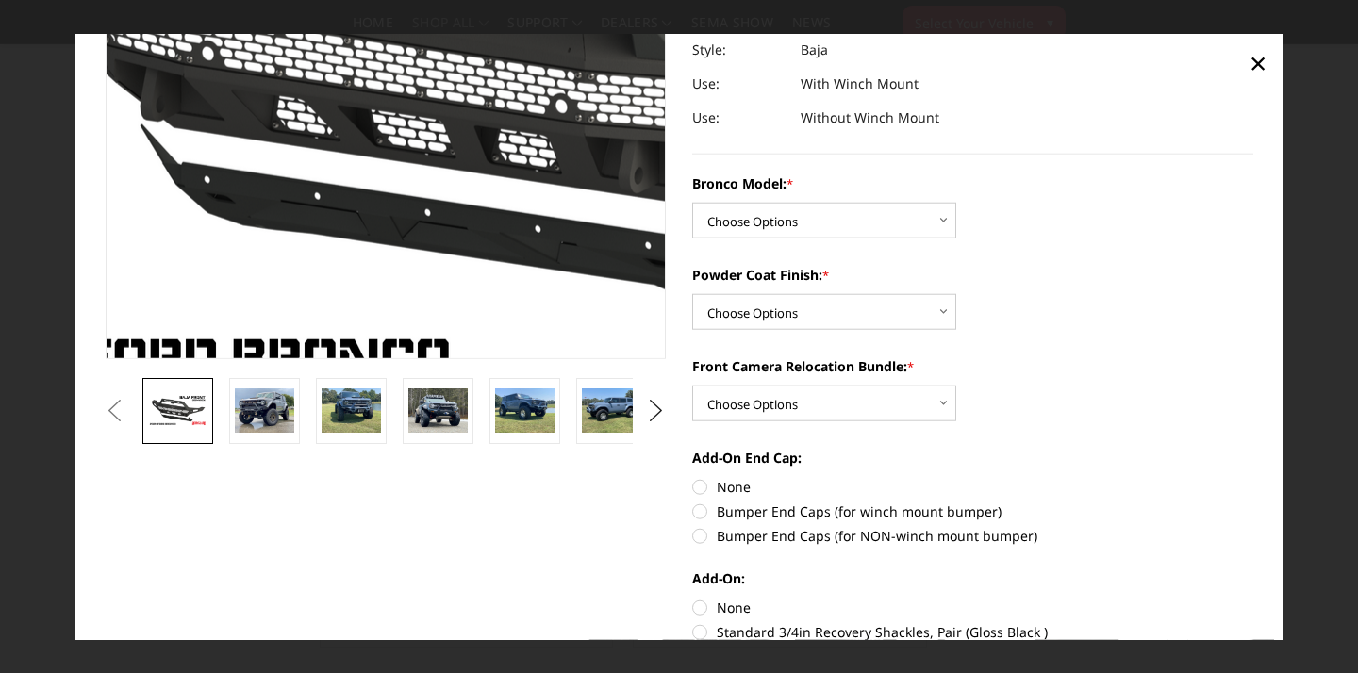
scroll to position [296, 0]
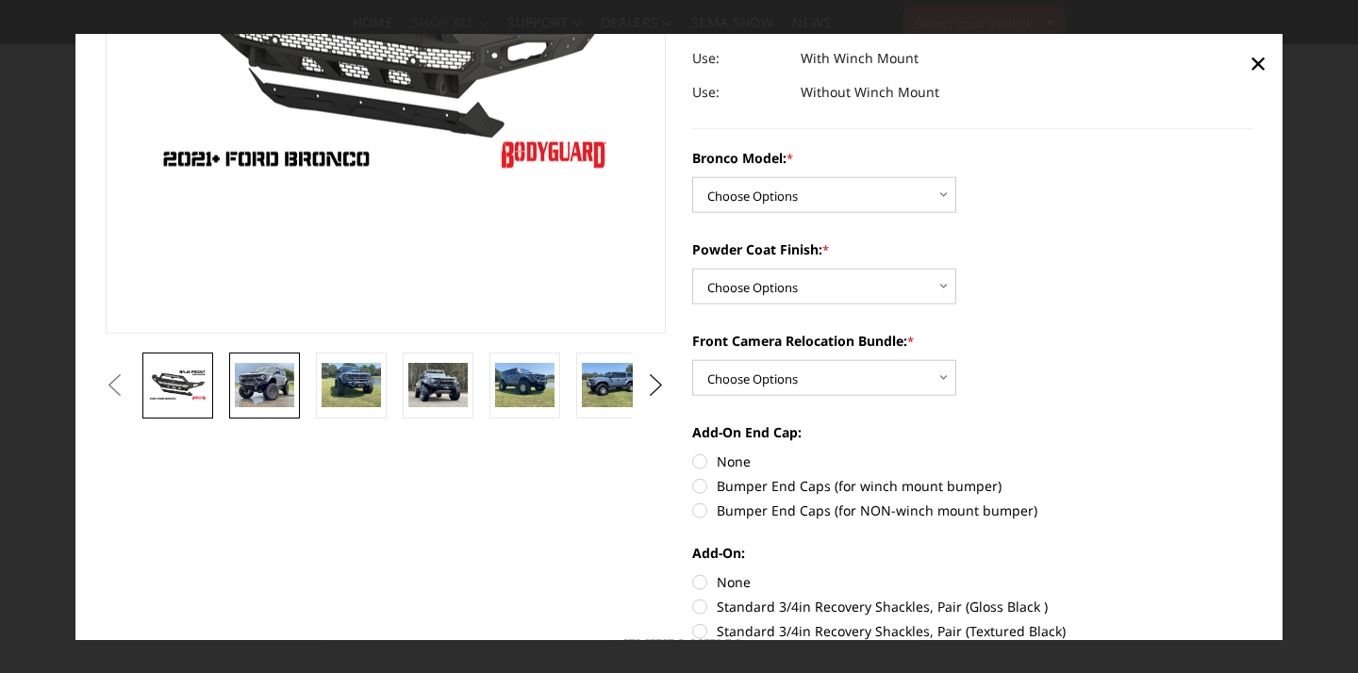
click at [262, 370] on img at bounding box center [264, 385] width 59 height 44
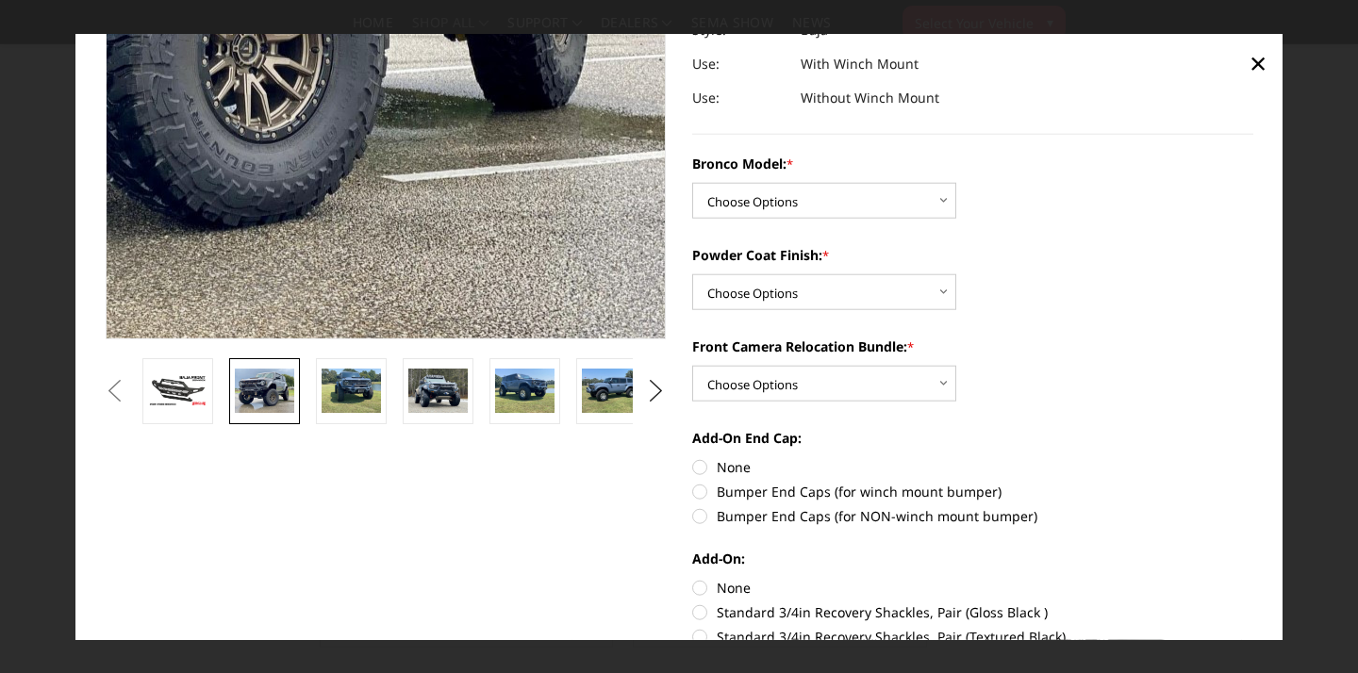
scroll to position [306, 0]
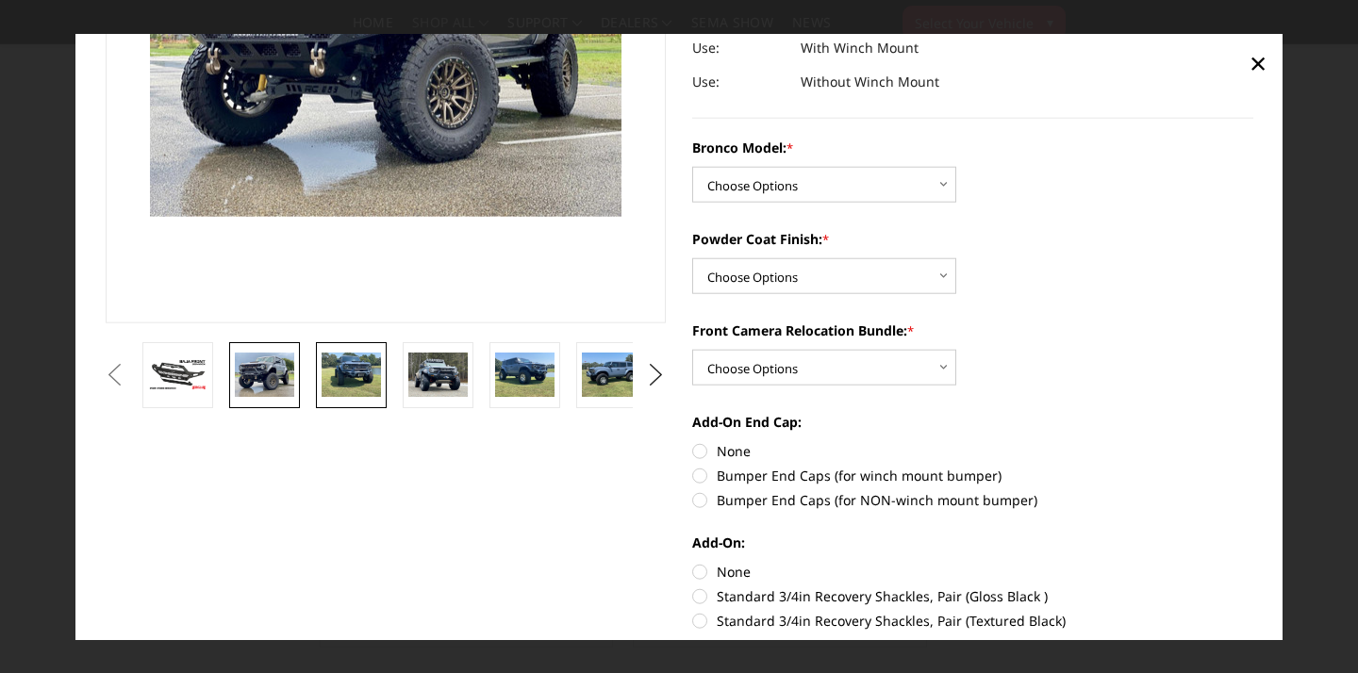
click at [360, 380] on img at bounding box center [350, 375] width 59 height 44
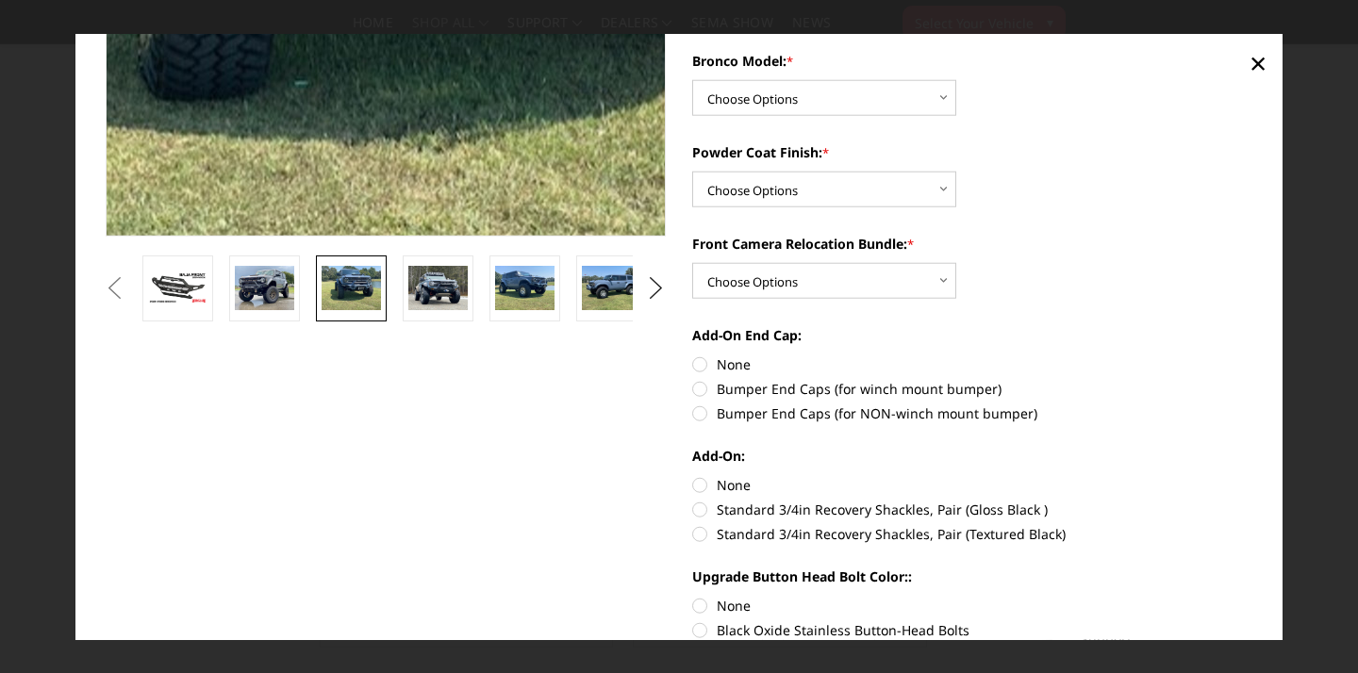
scroll to position [402, 0]
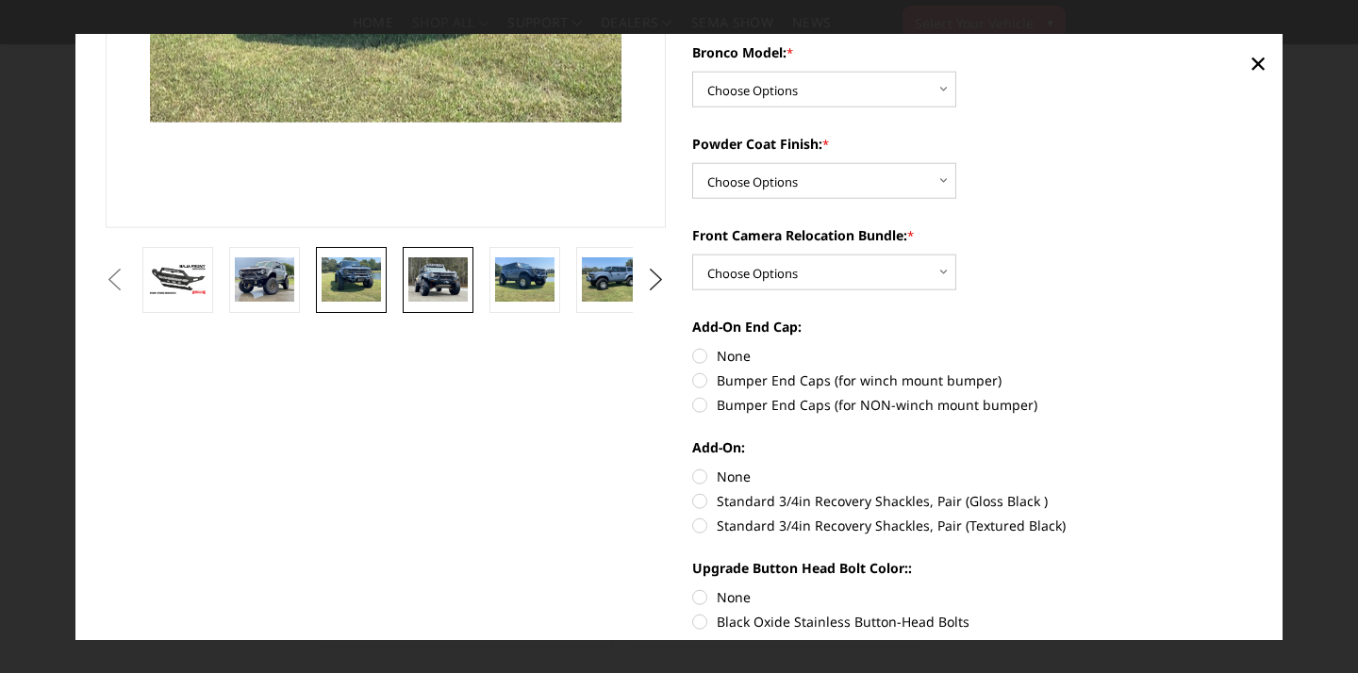
click at [458, 273] on img at bounding box center [437, 279] width 59 height 44
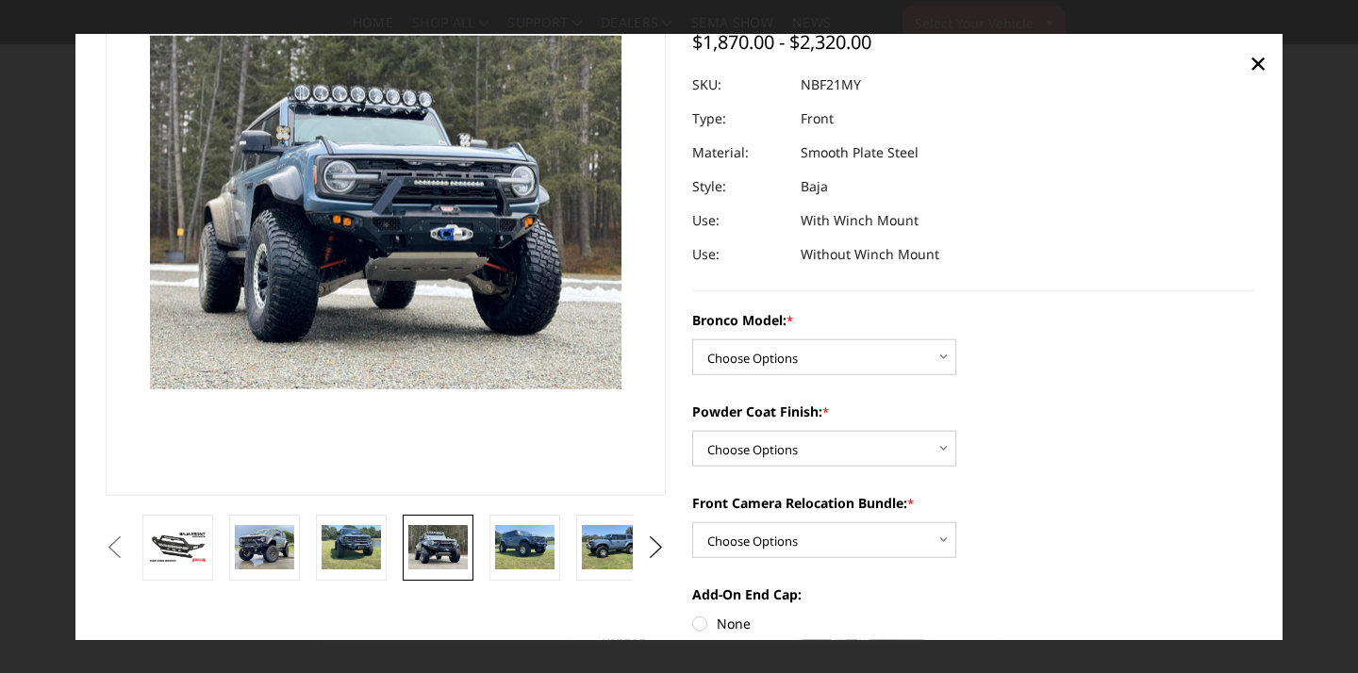
scroll to position [135, 0]
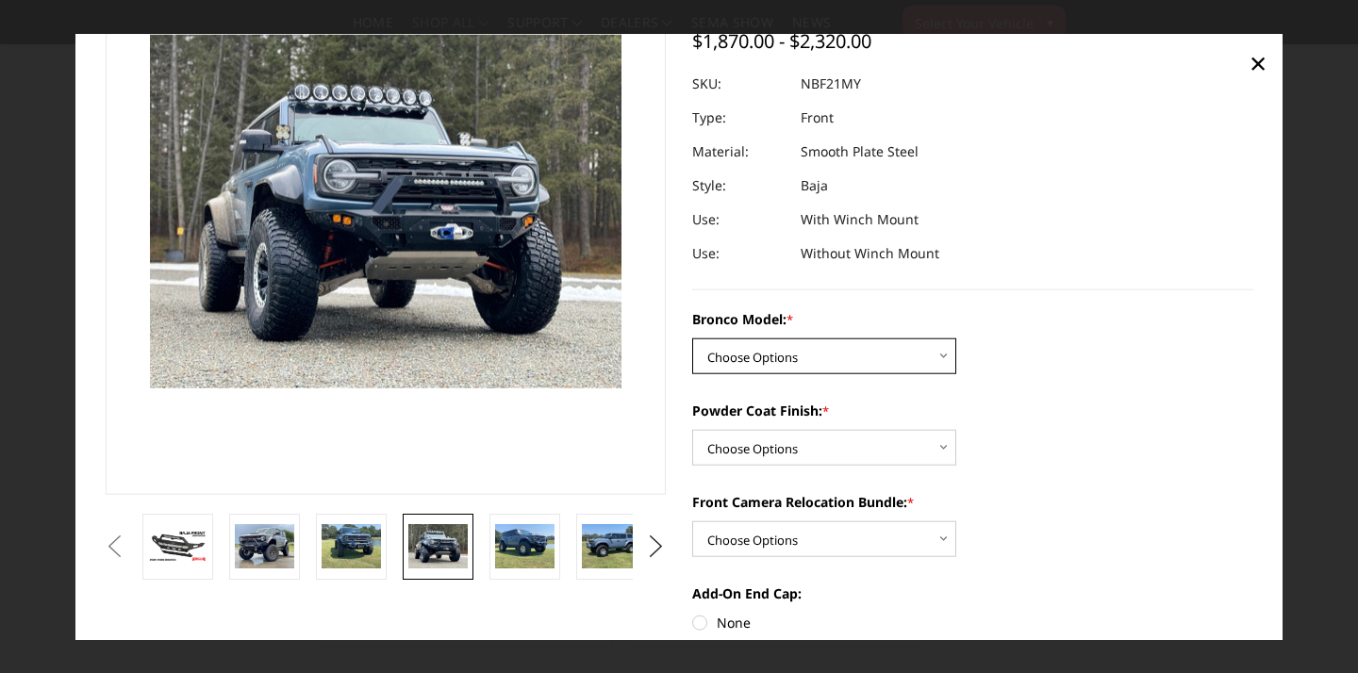
select select "4032"
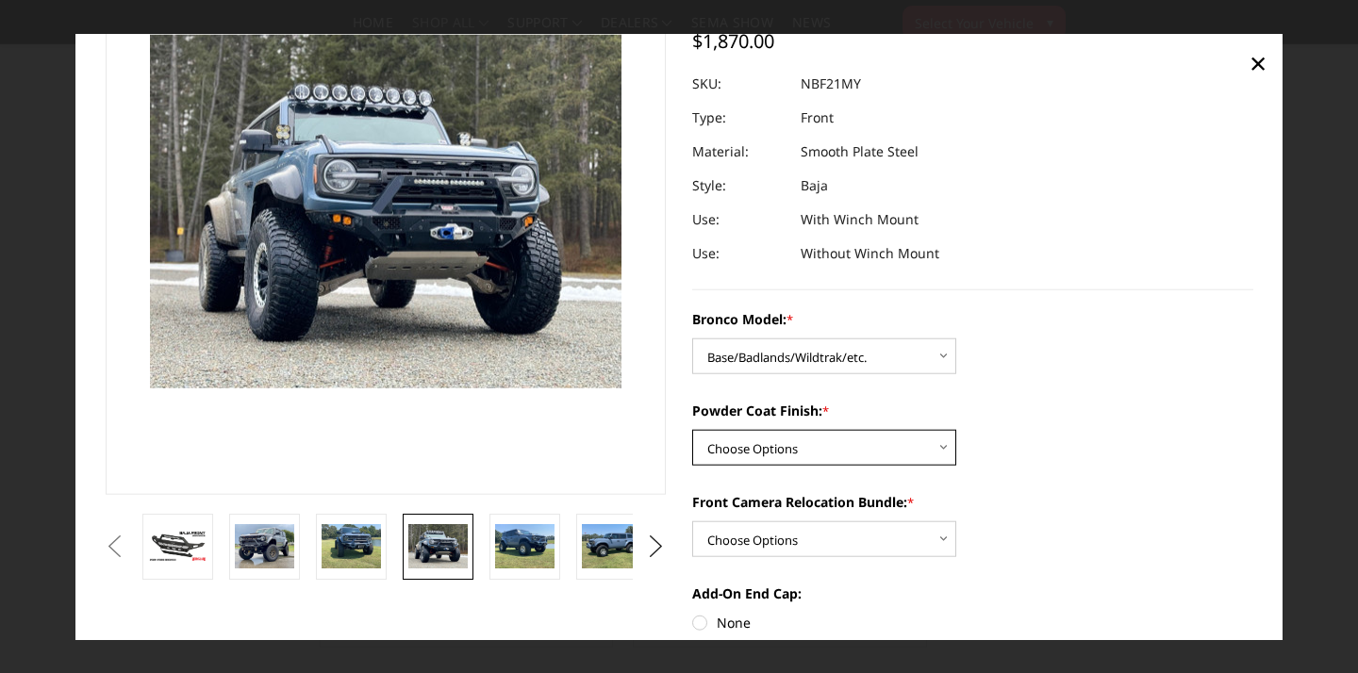
select select "4035"
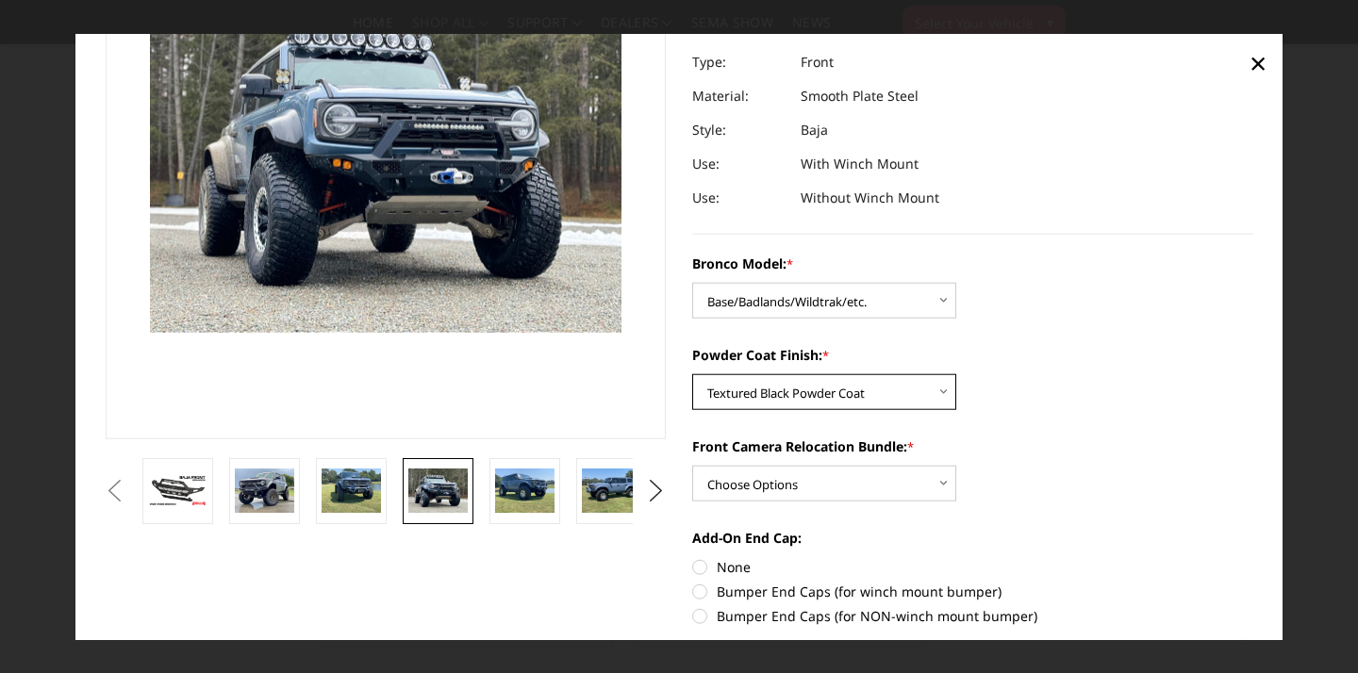
scroll to position [193, 0]
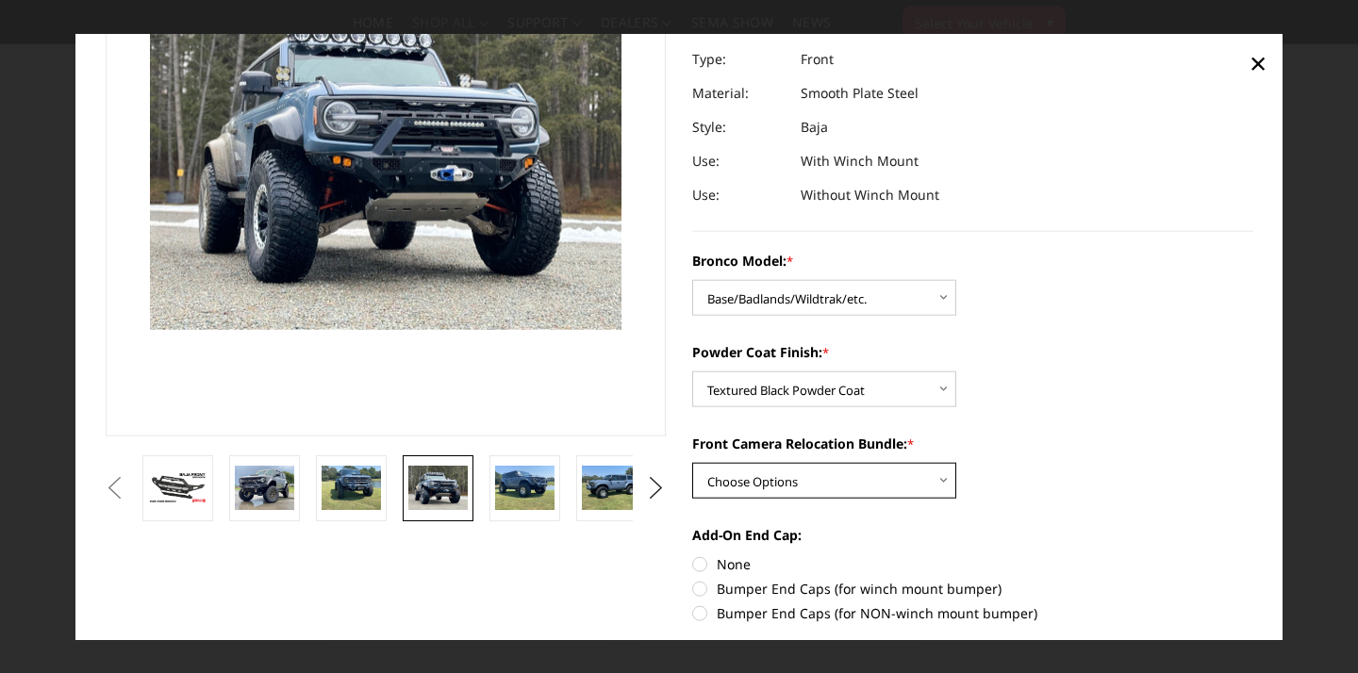
select select "4037"
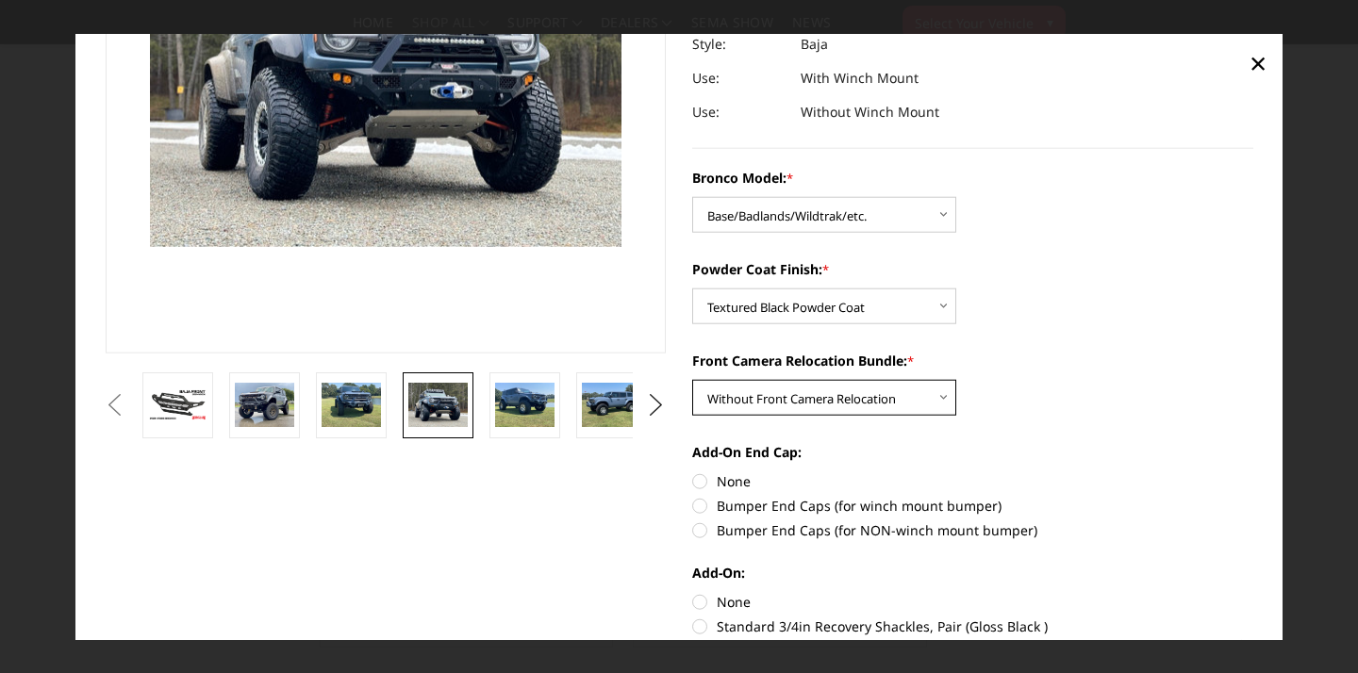
scroll to position [294, 0]
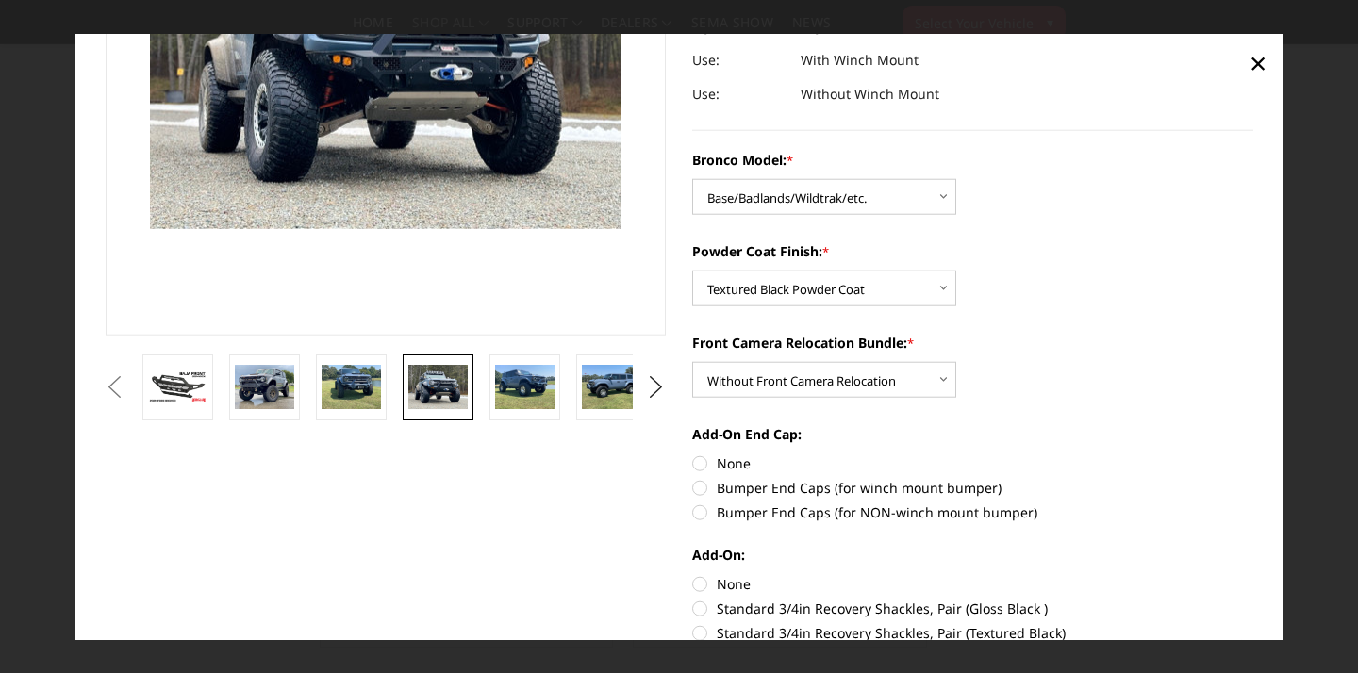
click at [702, 487] on label "Bumper End Caps (for winch mount bumper)" at bounding box center [972, 488] width 561 height 20
click at [1253, 454] on input "Bumper End Caps (for winch mount bumper)" at bounding box center [1253, 453] width 1 height 1
radio input "true"
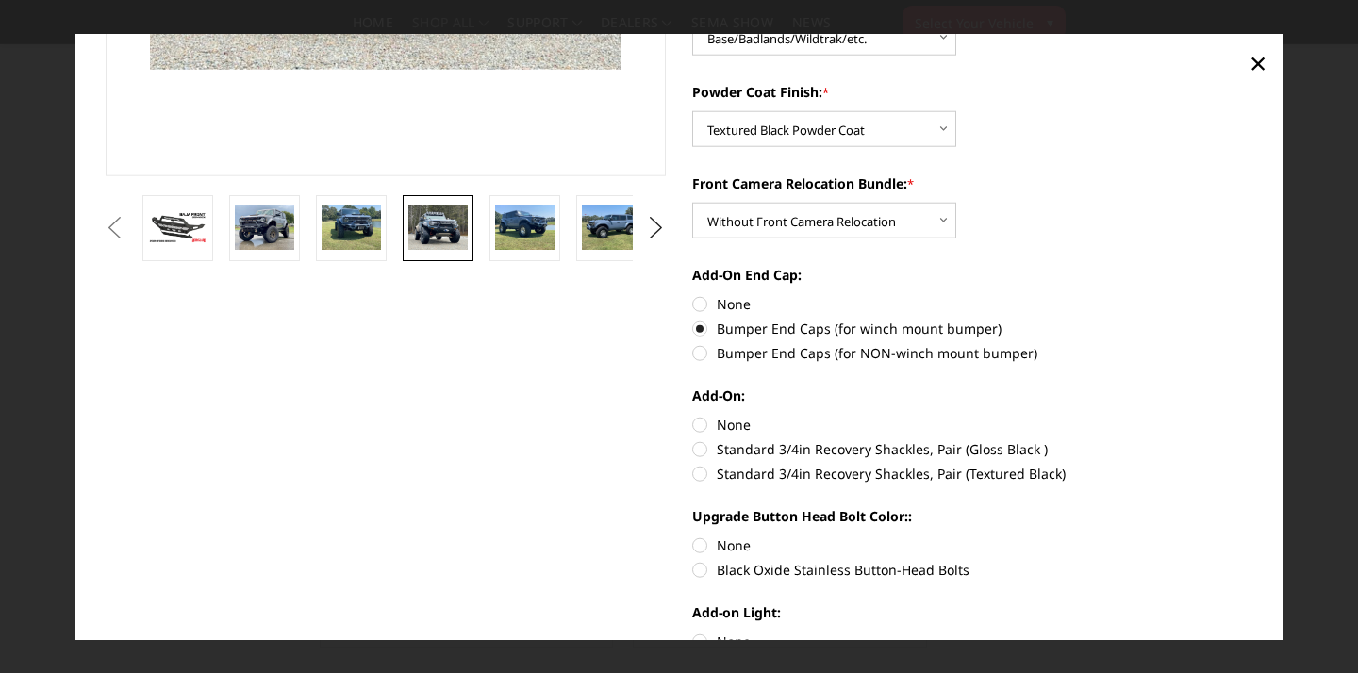
scroll to position [454, 0]
click at [701, 470] on label "Standard 3/4in Recovery Shackles, Pair (Textured Black)" at bounding box center [972, 473] width 561 height 20
click at [1253, 439] on input "Standard 3/4in Recovery Shackles, Pair (Textured Black)" at bounding box center [1253, 438] width 1 height 1
radio input "true"
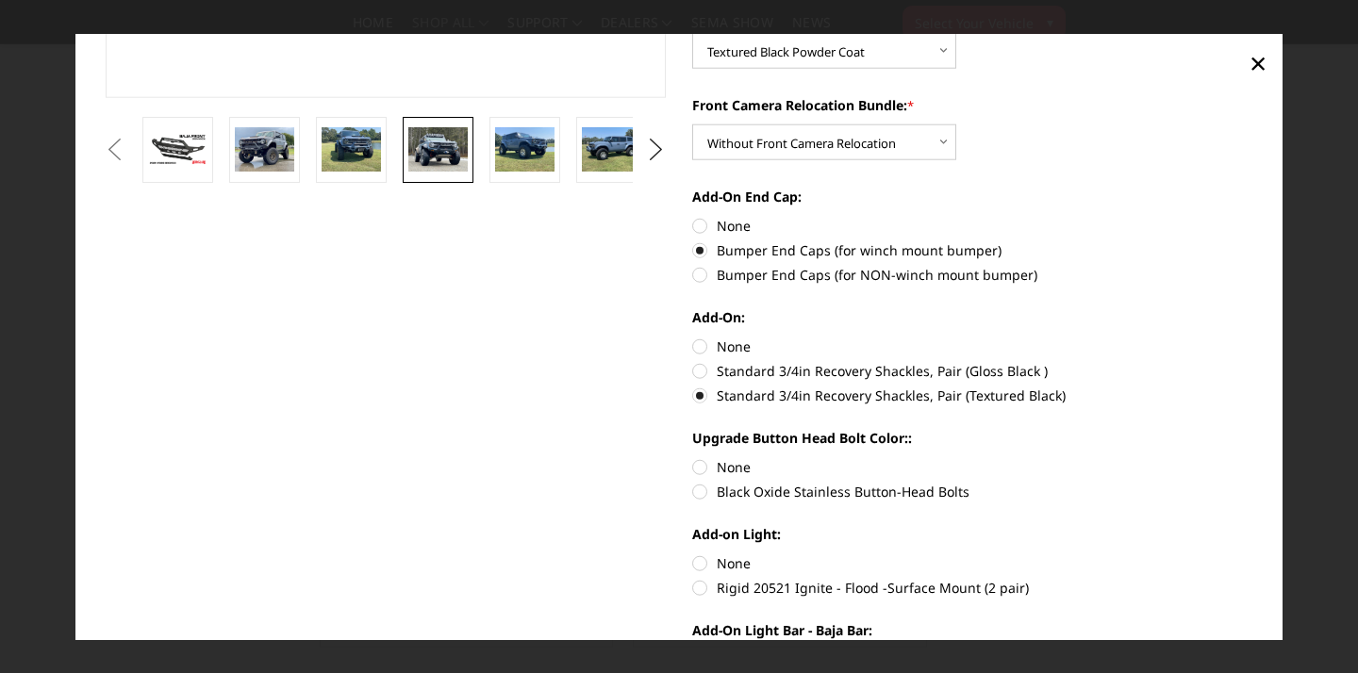
scroll to position [533, 0]
click at [698, 465] on label "None" at bounding box center [972, 466] width 561 height 20
click at [693, 457] on input "None" at bounding box center [692, 456] width 1 height 1
radio input "true"
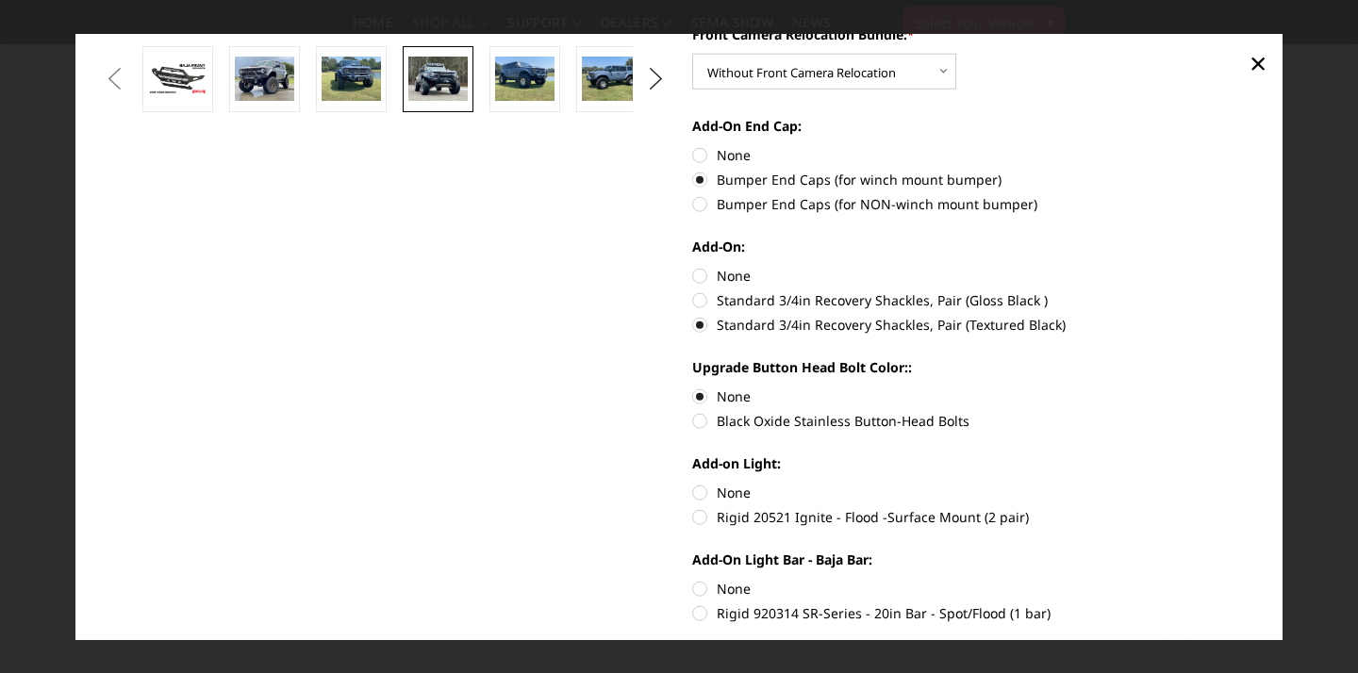
scroll to position [606, 0]
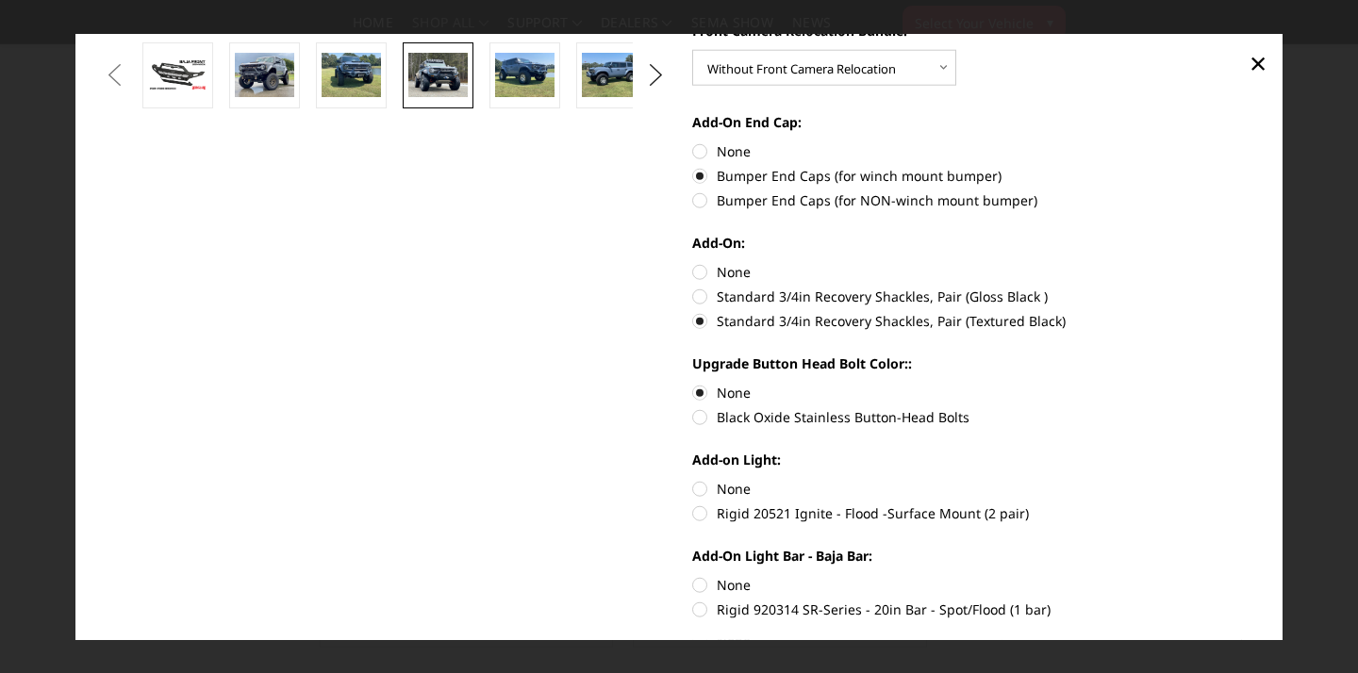
click at [702, 511] on label "Rigid 20521 Ignite - Flood -Surface Mount (2 pair)" at bounding box center [972, 513] width 561 height 20
click at [1253, 480] on input "Rigid 20521 Ignite - Flood -Surface Mount (2 pair)" at bounding box center [1253, 479] width 1 height 1
radio input "true"
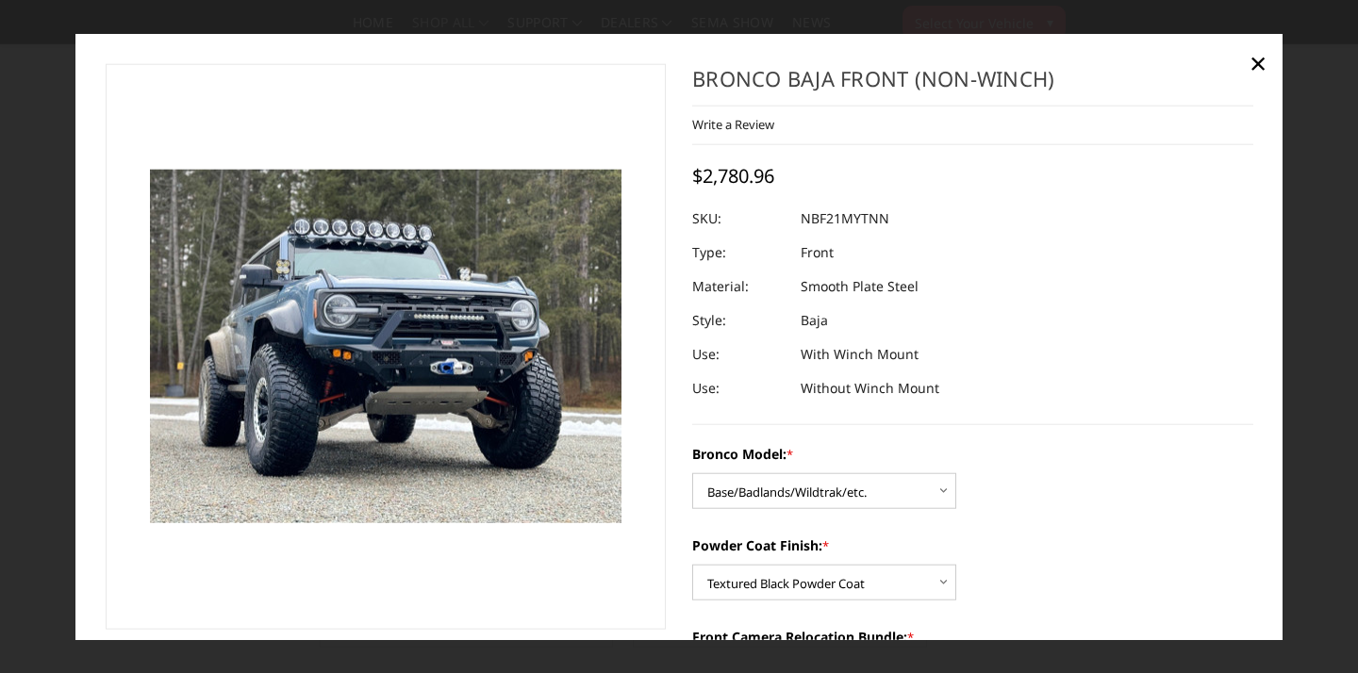
scroll to position [0, 0]
click at [1261, 65] on span "×" at bounding box center [1257, 61] width 17 height 41
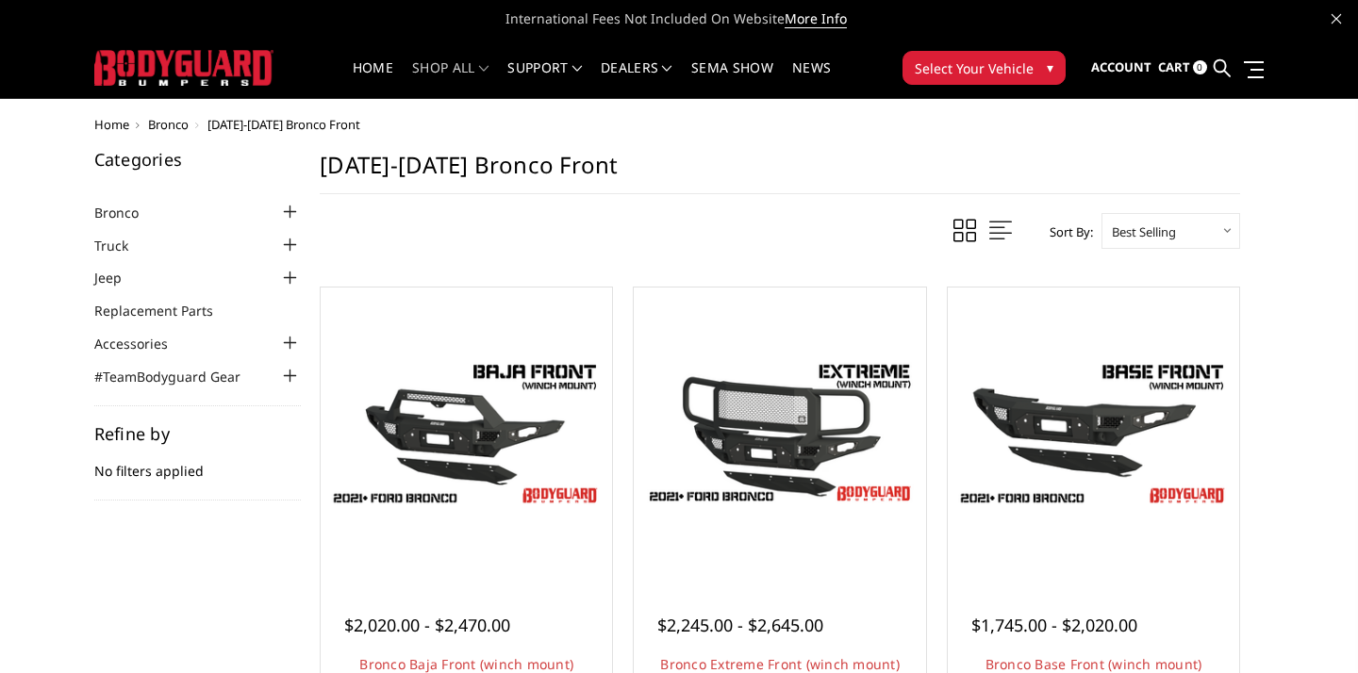
click at [112, 123] on span "Home" at bounding box center [111, 124] width 35 height 17
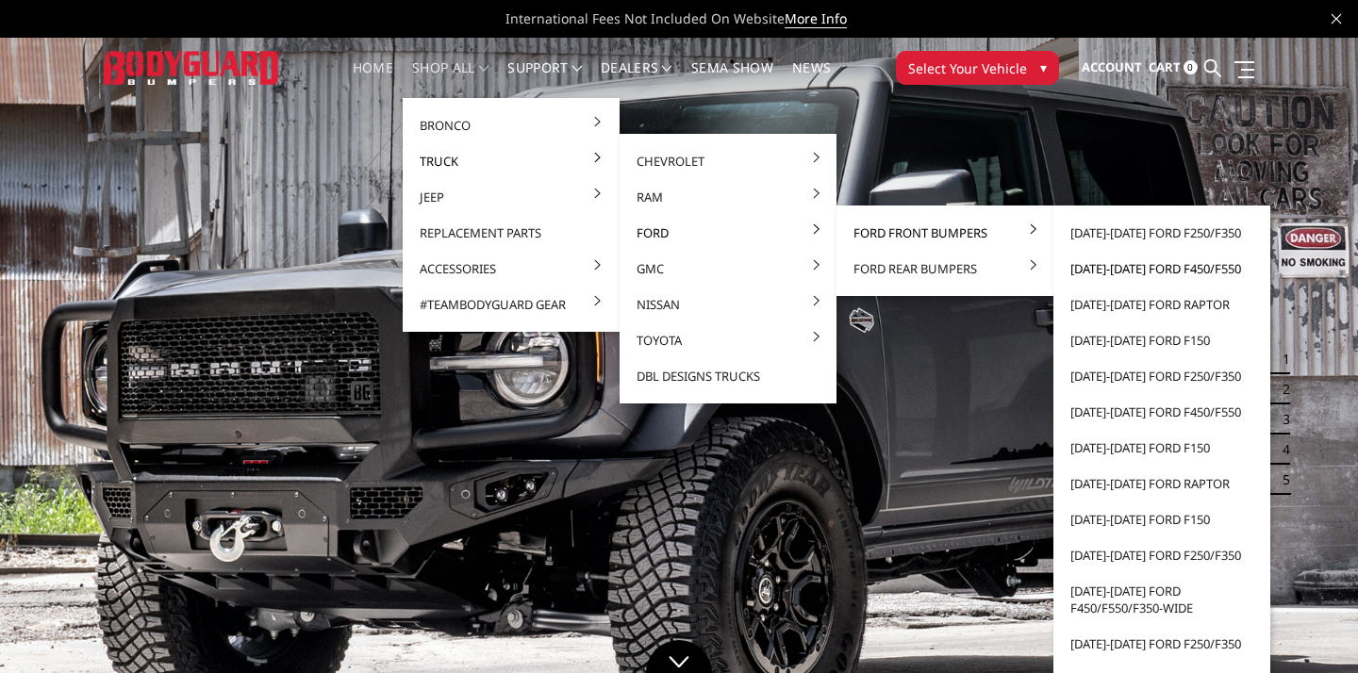
click at [1153, 268] on link "[DATE]-[DATE] Ford F450/F550" at bounding box center [1162, 269] width 202 height 36
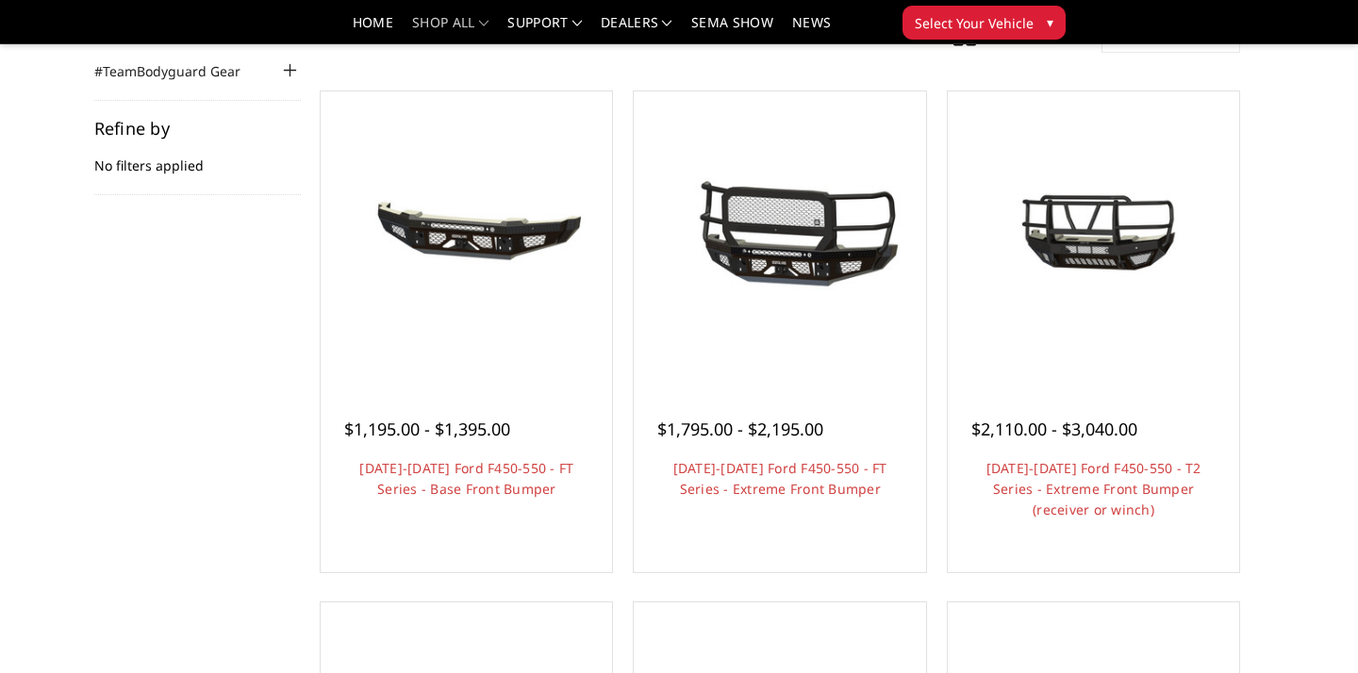
scroll to position [251, 0]
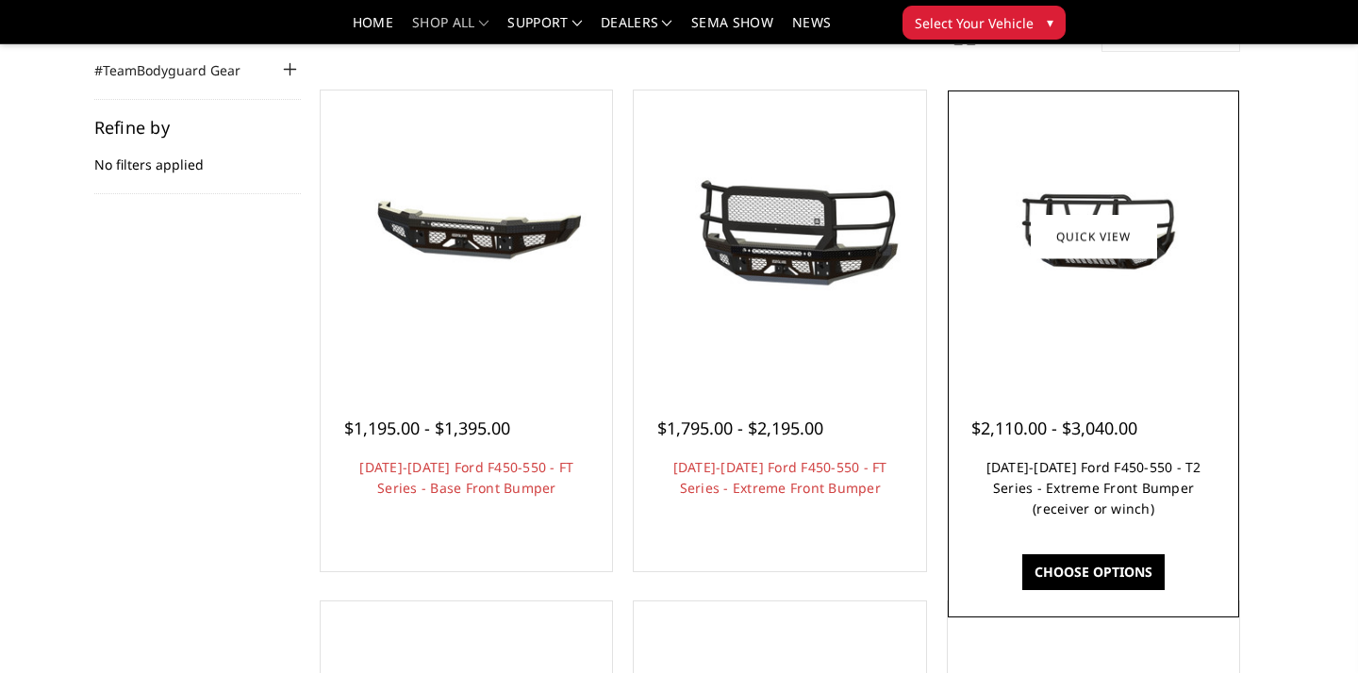
click at [1127, 497] on link "2023-2025 Ford F450-550 - T2 Series - Extreme Front Bumper (receiver or winch)" at bounding box center [1093, 487] width 215 height 59
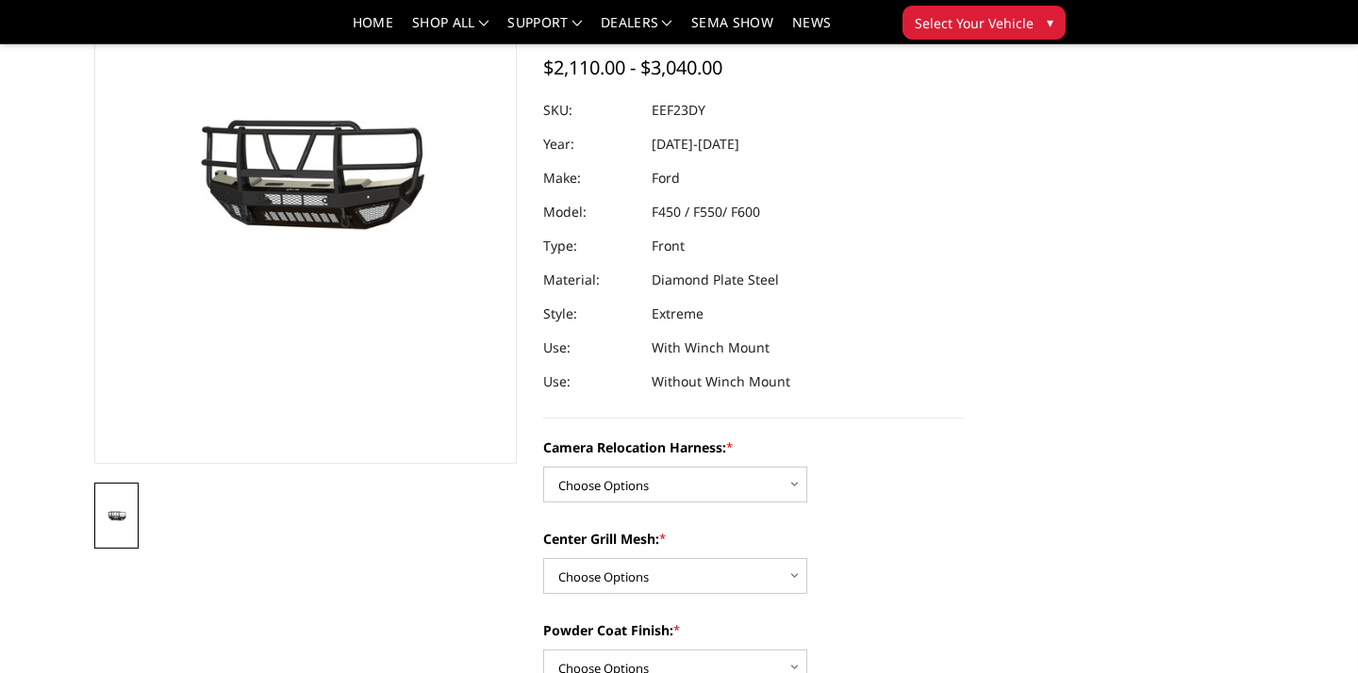
scroll to position [199, 0]
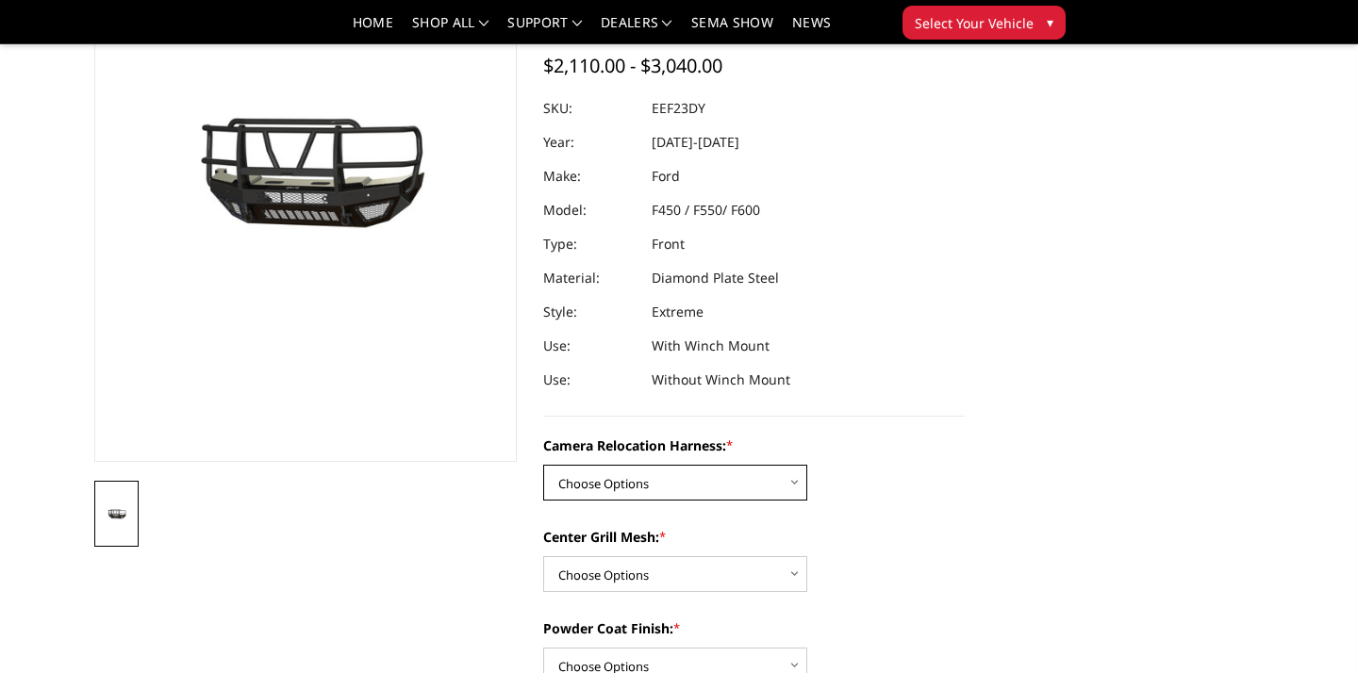
select select "3764"
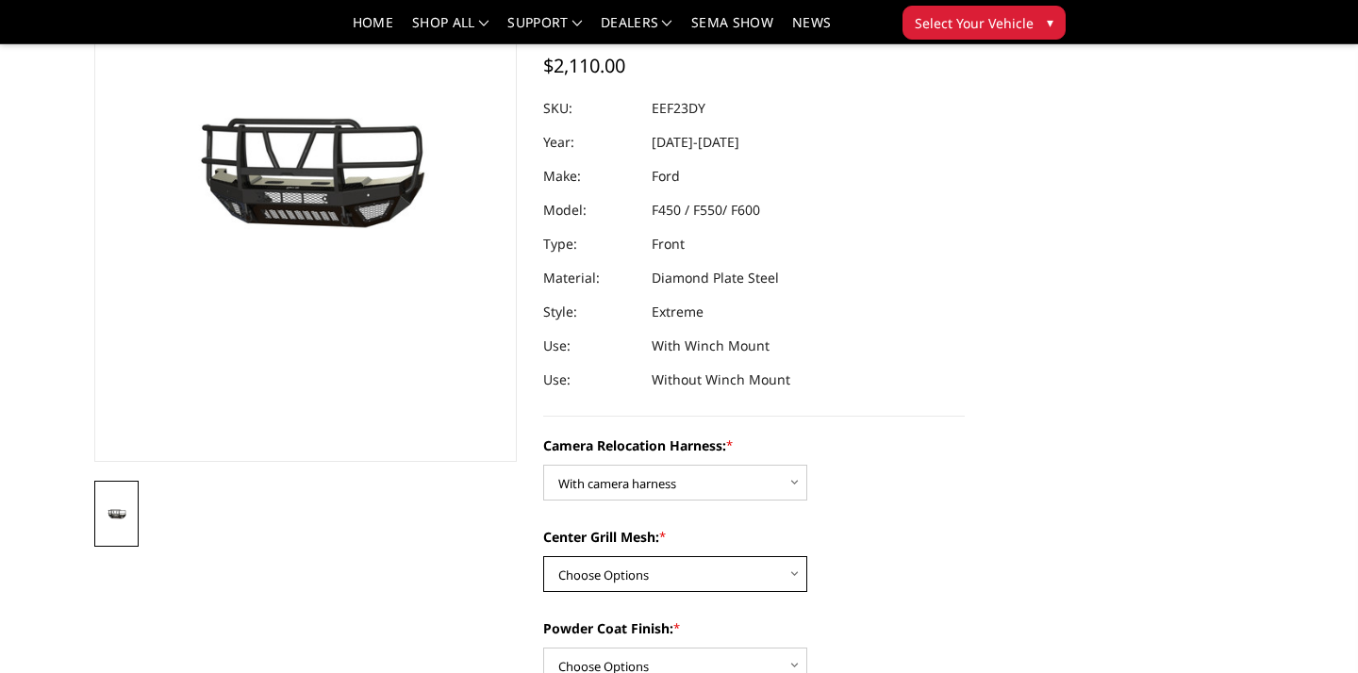
select select "3763"
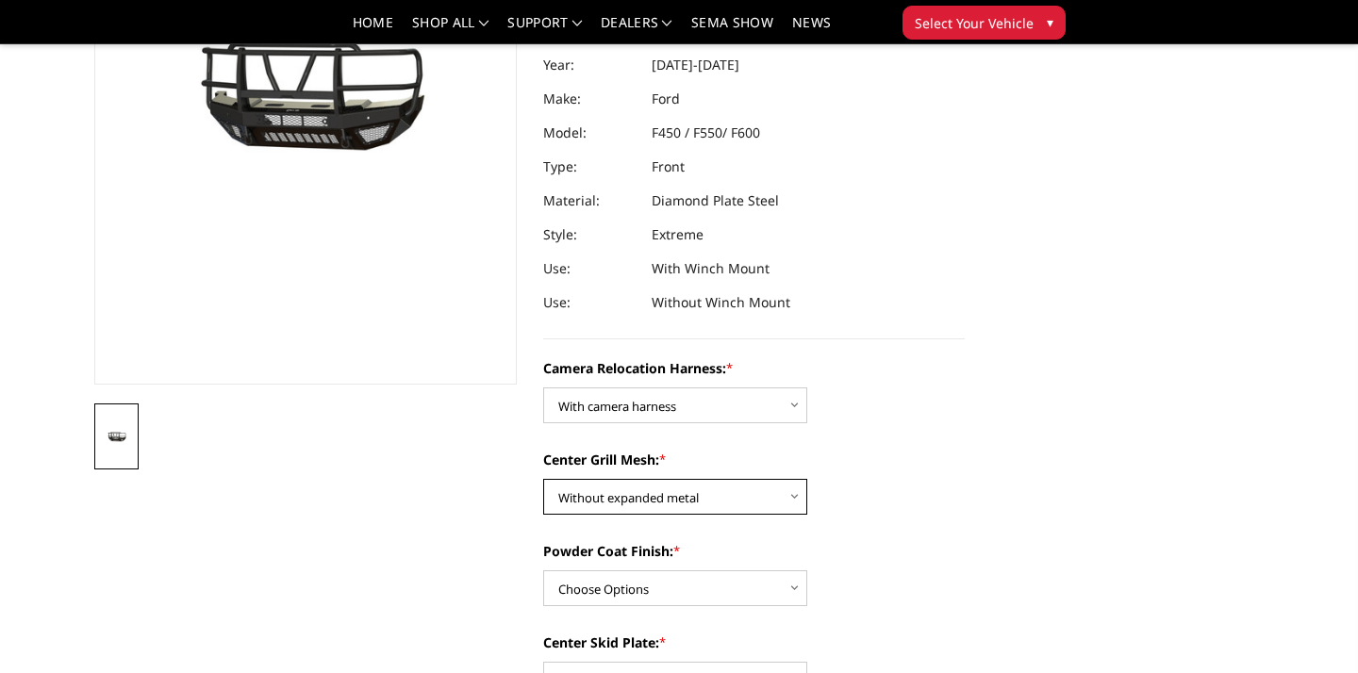
scroll to position [299, 0]
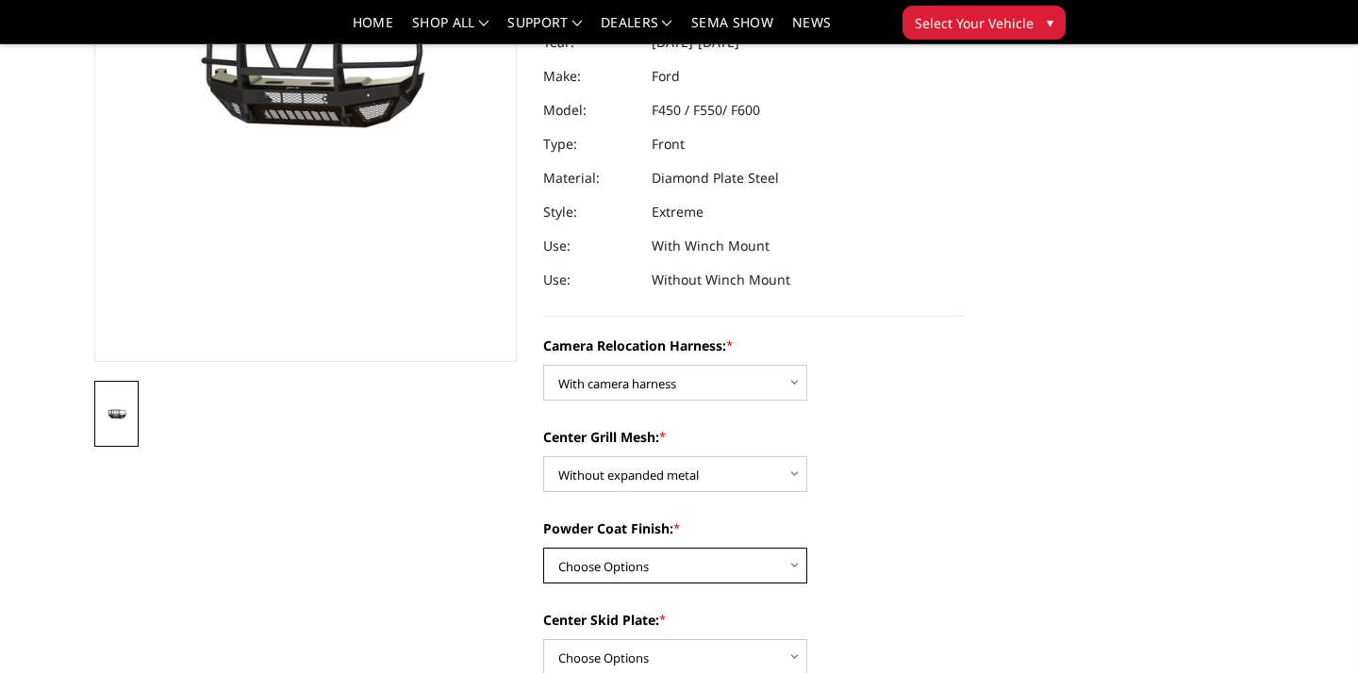
select select "3761"
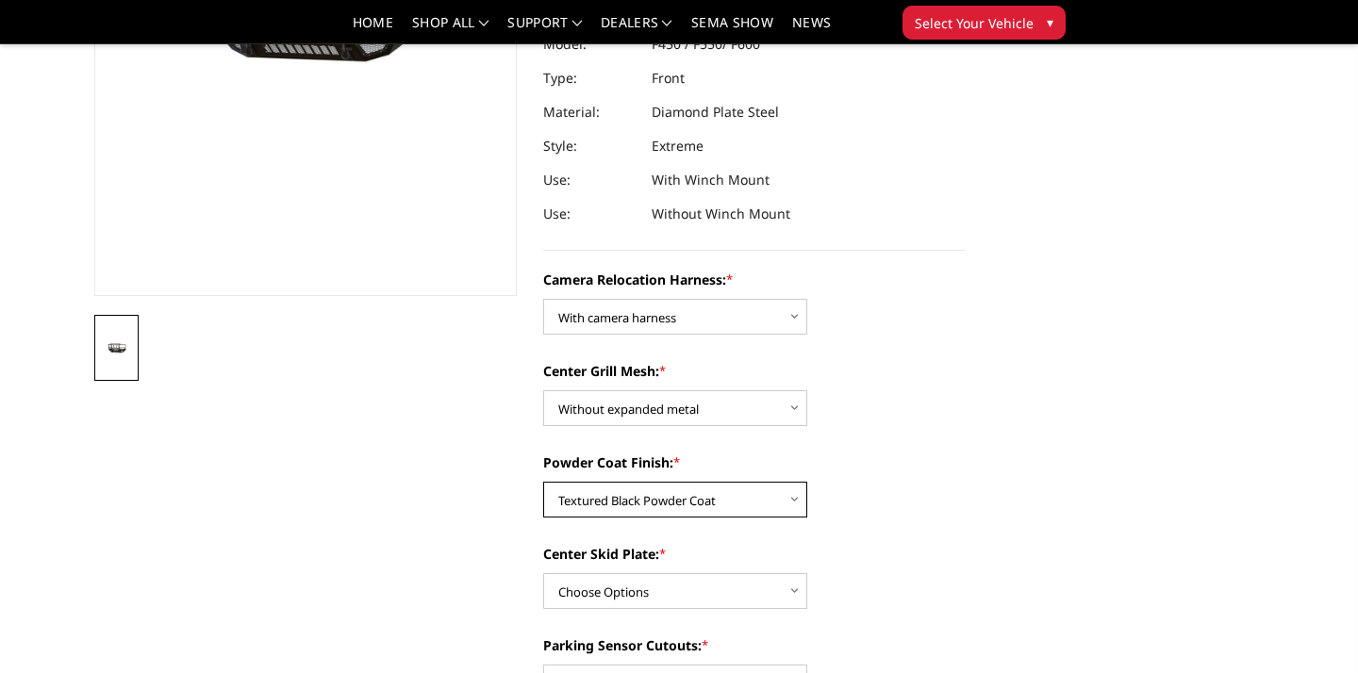
scroll to position [369, 0]
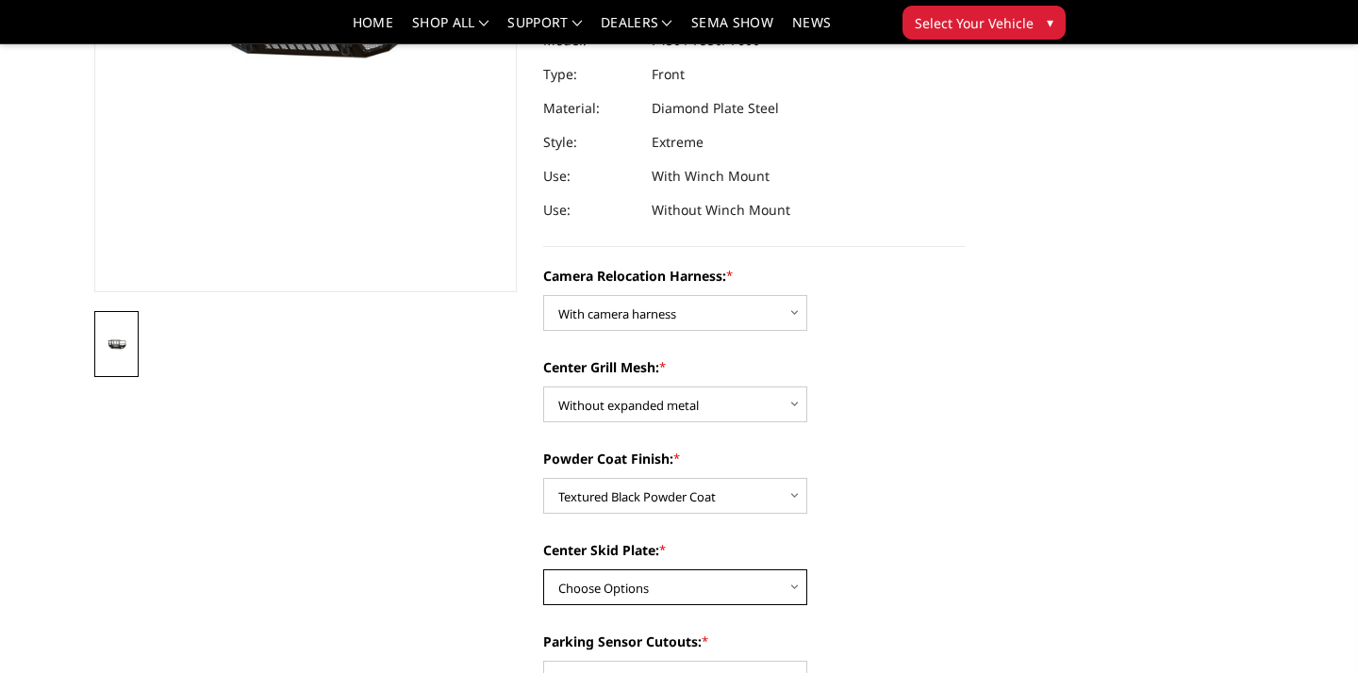
select select "3758"
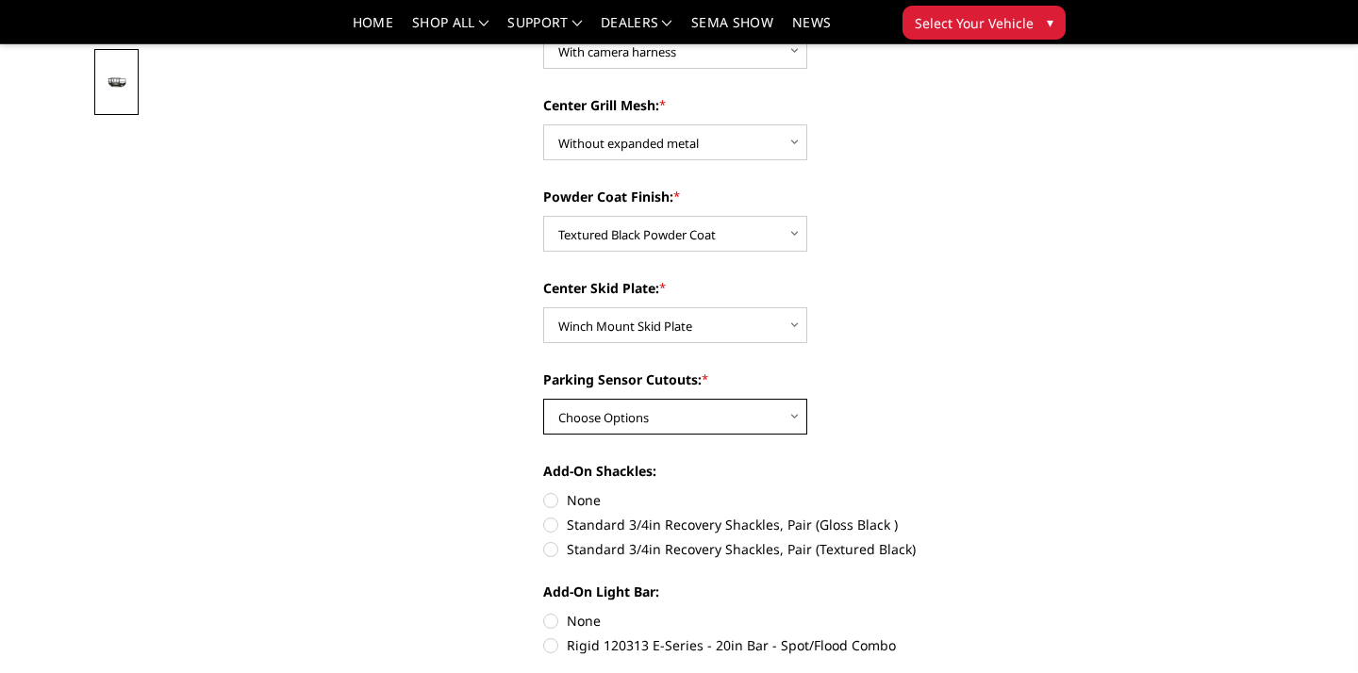
scroll to position [633, 0]
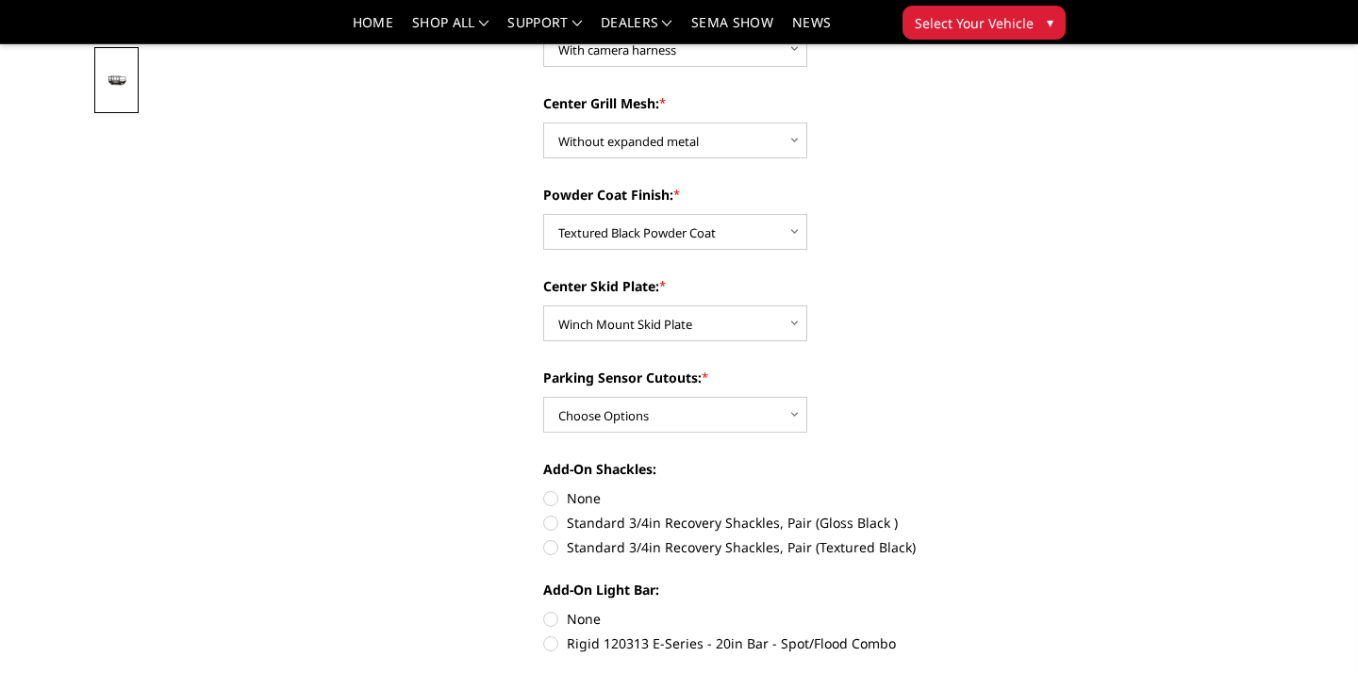
click at [552, 544] on label "Standard 3/4in Recovery Shackles, Pair (Textured Black)" at bounding box center [754, 547] width 422 height 20
click at [964, 514] on input "Standard 3/4in Recovery Shackles, Pair (Textured Black)" at bounding box center [964, 513] width 1 height 1
radio input "true"
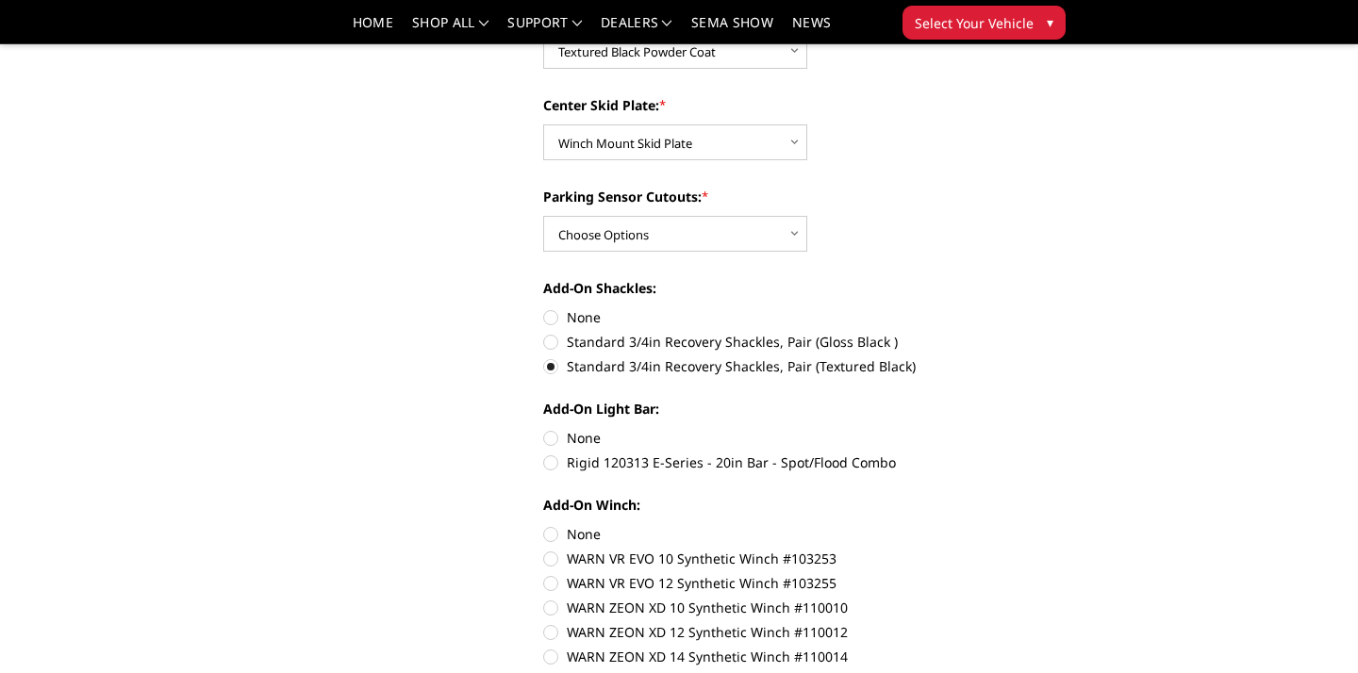
scroll to position [816, 0]
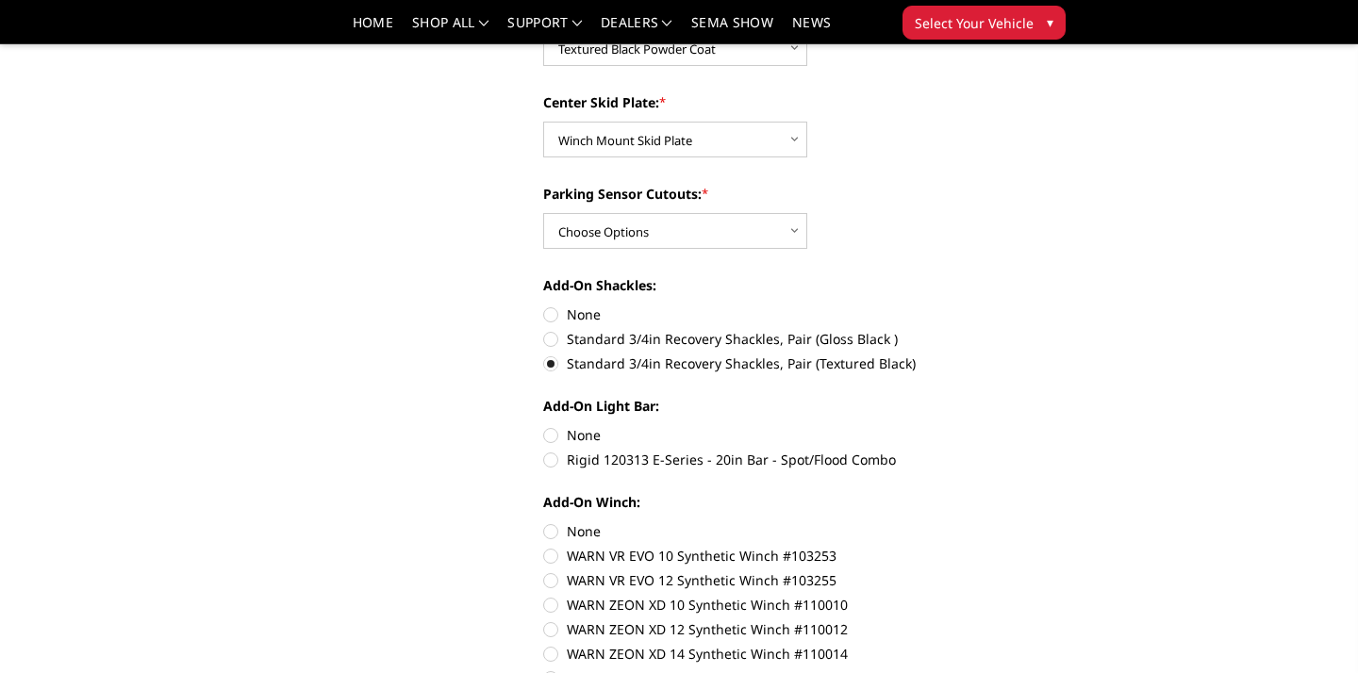
click at [549, 457] on label "Rigid 120313 E-Series - 20in Bar - Spot/Flood Combo" at bounding box center [754, 460] width 422 height 20
click at [964, 426] on input "Rigid 120313 E-Series - 20in Bar - Spot/Flood Combo" at bounding box center [964, 425] width 1 height 1
radio input "true"
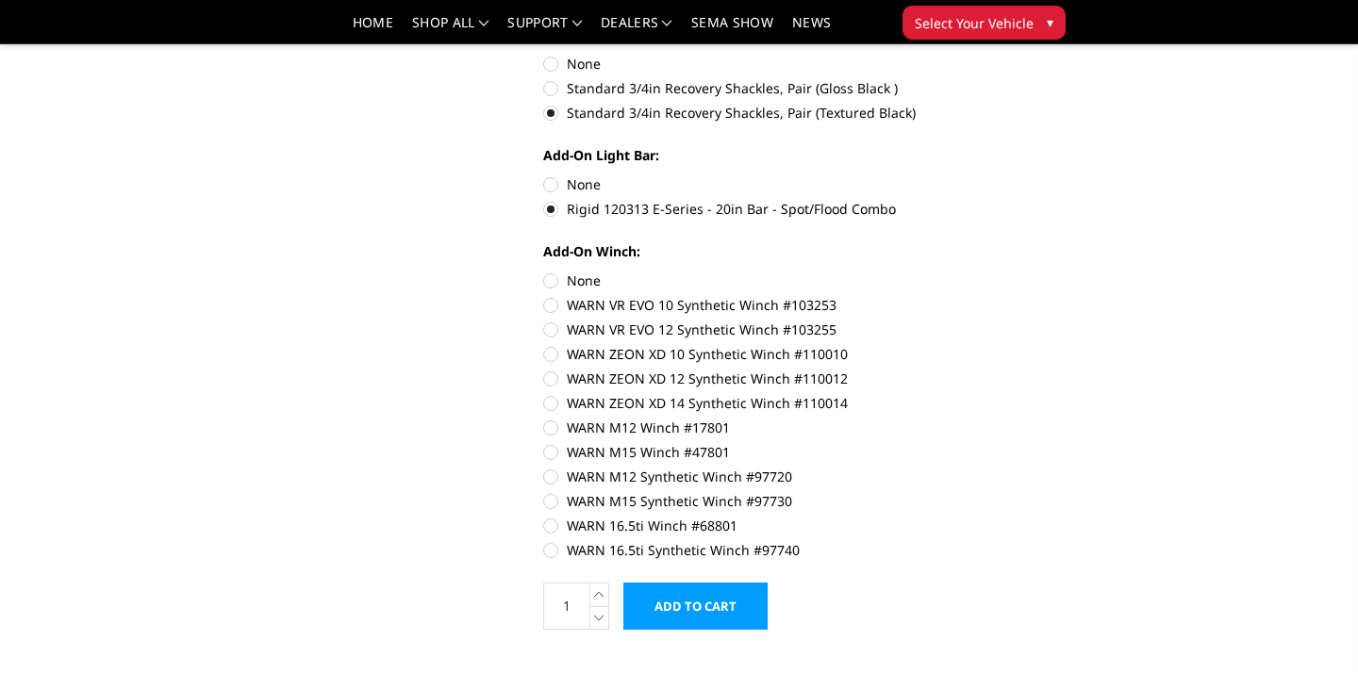
scroll to position [1078, 0]
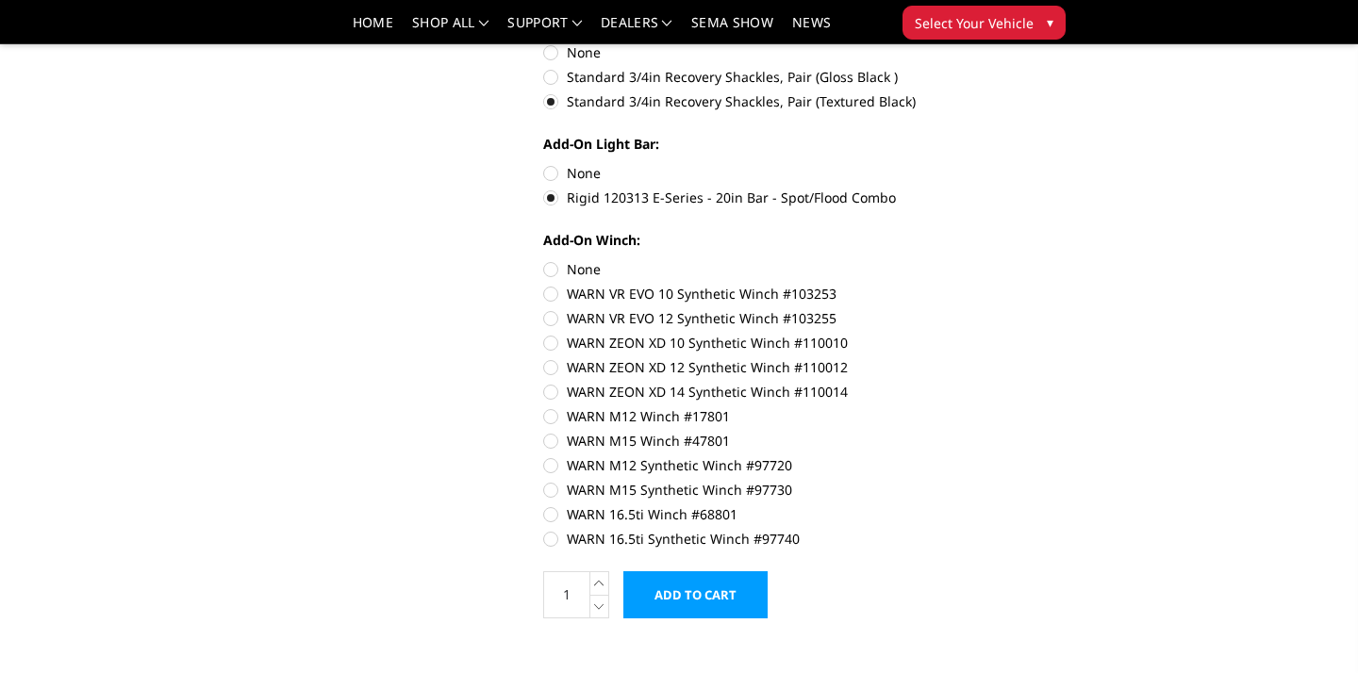
click at [551, 539] on label "WARN 16.5ti Synthetic Winch #97740" at bounding box center [754, 539] width 422 height 20
click at [964, 505] on input "WARN 16.5ti Synthetic Winch #97740" at bounding box center [964, 504] width 1 height 1
radio input "true"
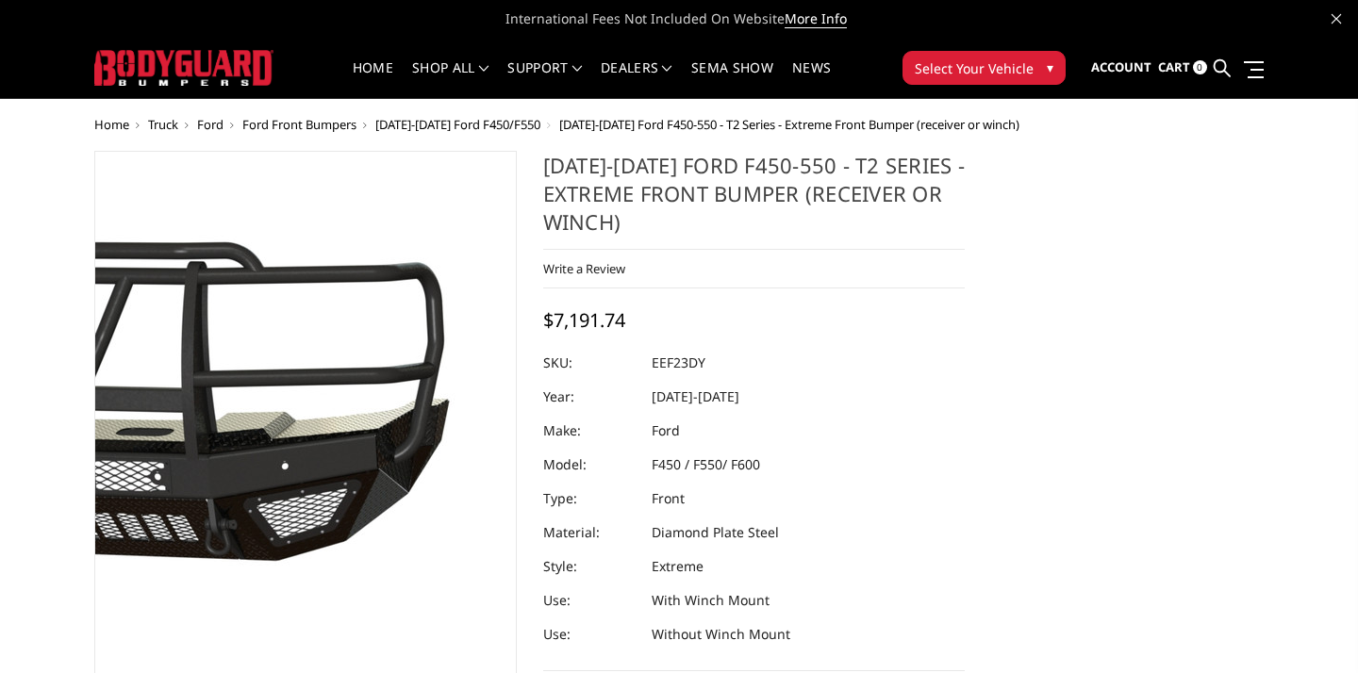
scroll to position [0, 0]
